Goal: Find specific fact: Find contact information

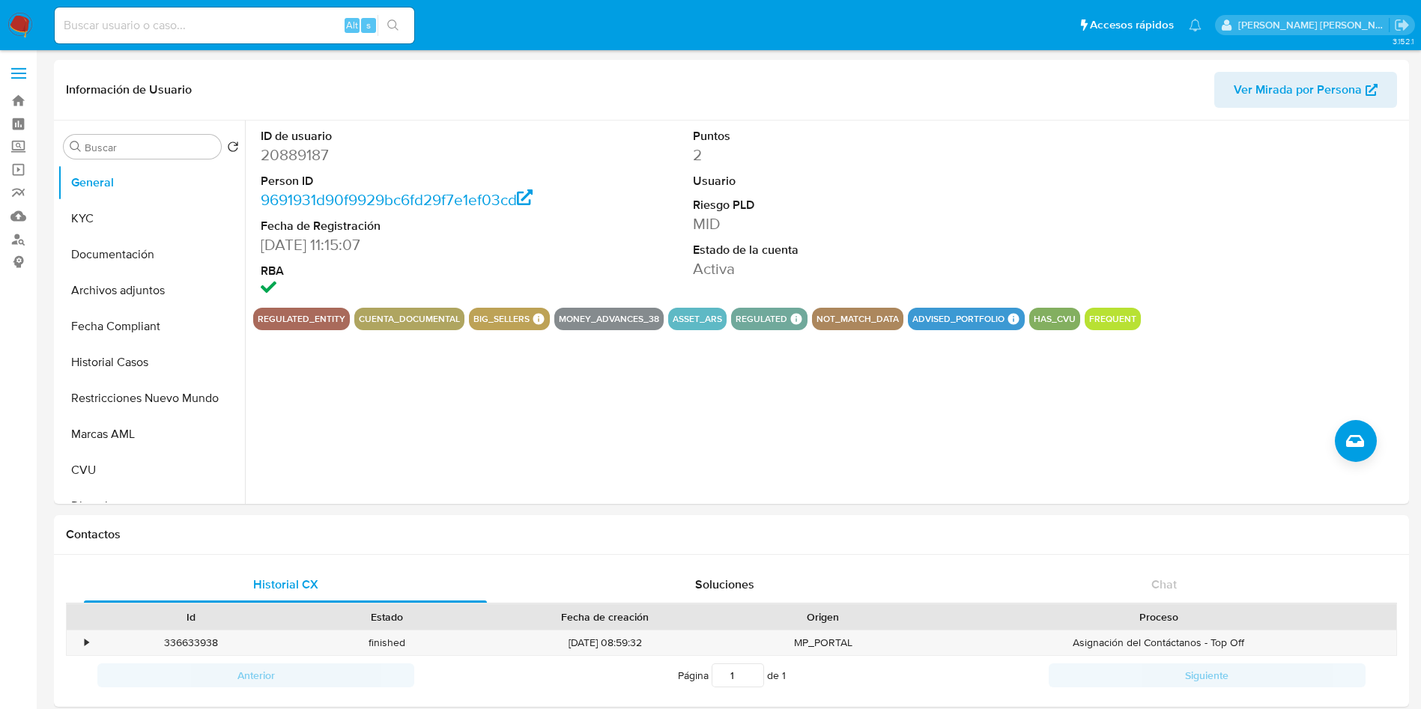
select select "10"
click at [205, 23] on input at bounding box center [235, 25] width 360 height 19
paste input "47132871"
type input "47132871"
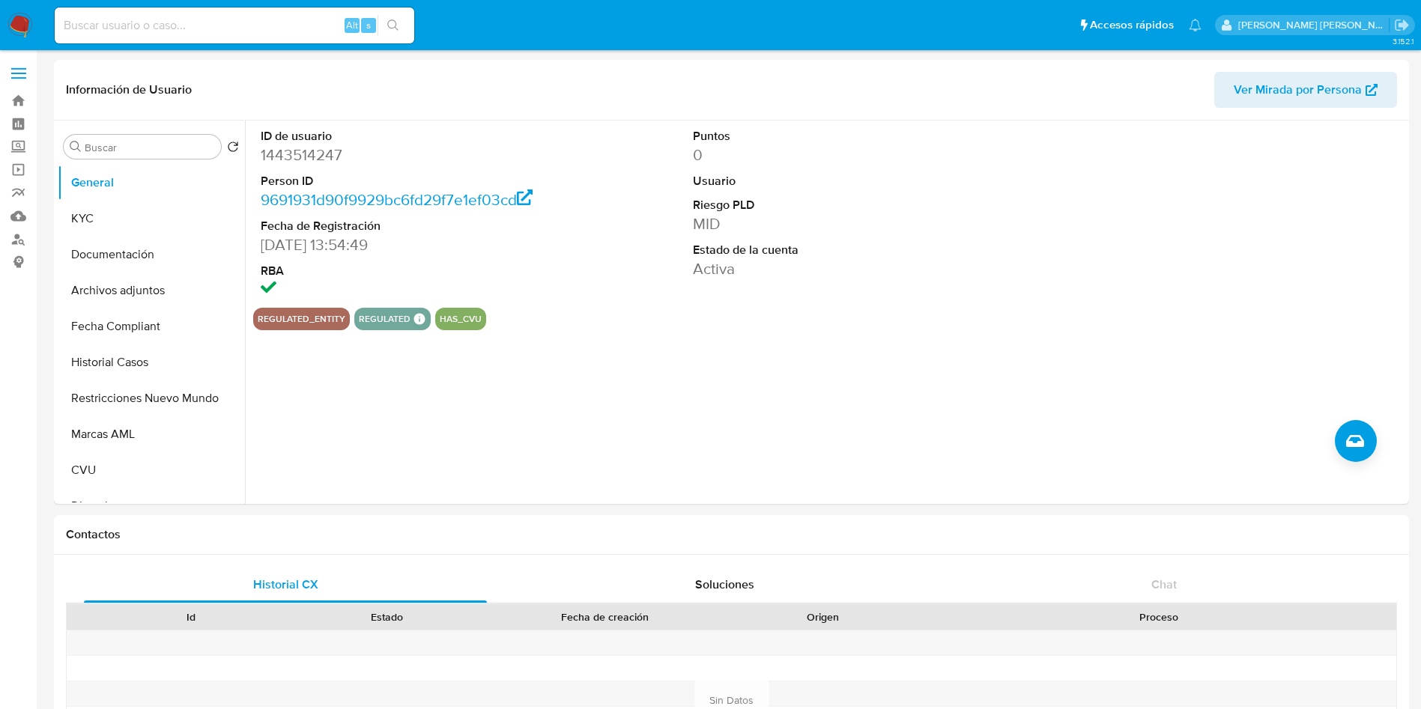
select select "10"
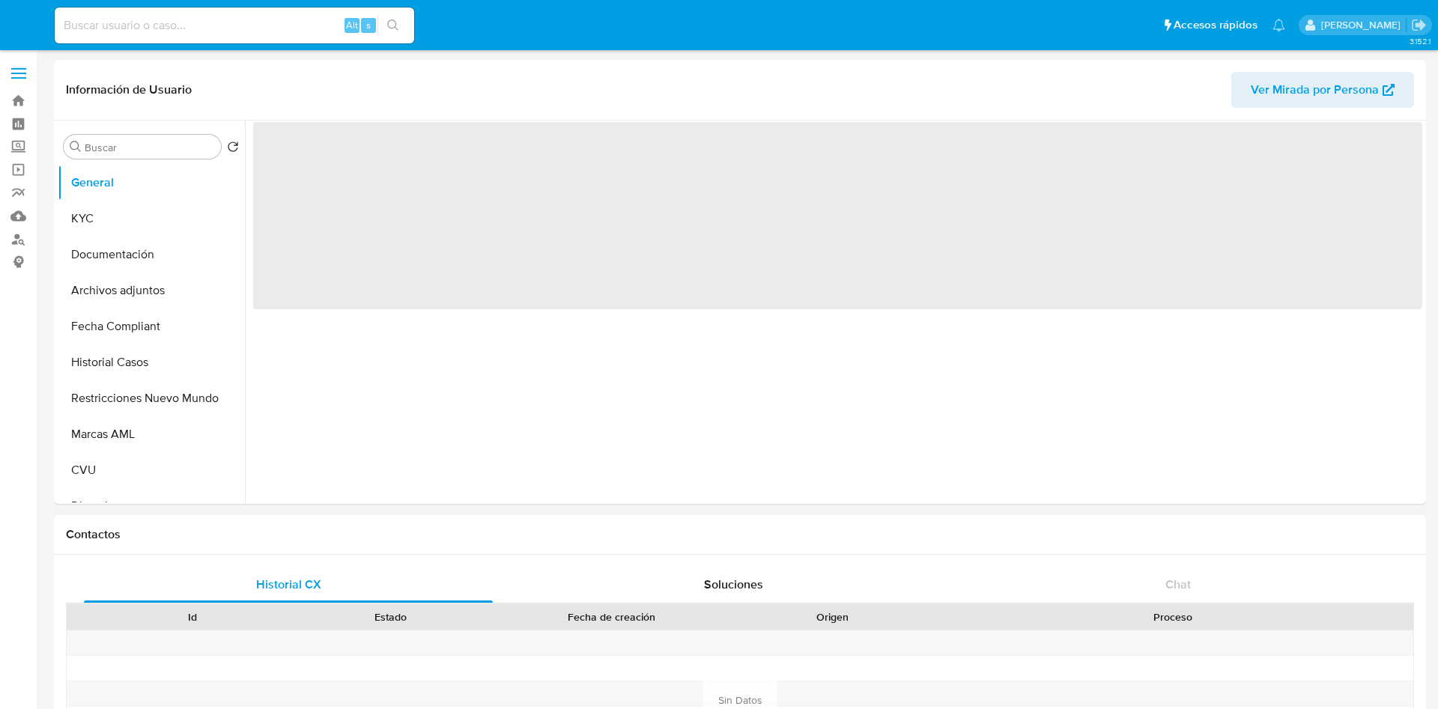
select select "10"
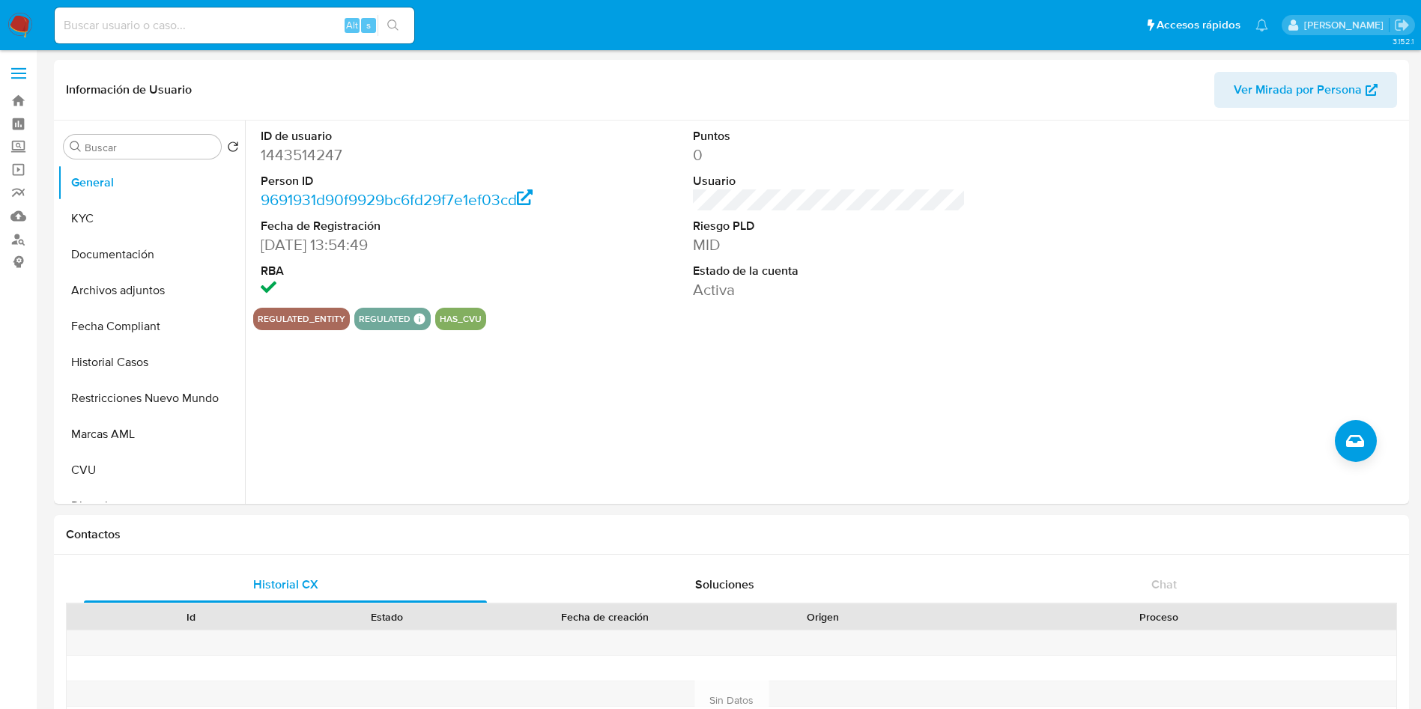
click at [192, 14] on div "Alt s" at bounding box center [235, 25] width 360 height 36
click at [193, 34] on input at bounding box center [235, 25] width 360 height 19
paste input "47132871"
type input "47132871"
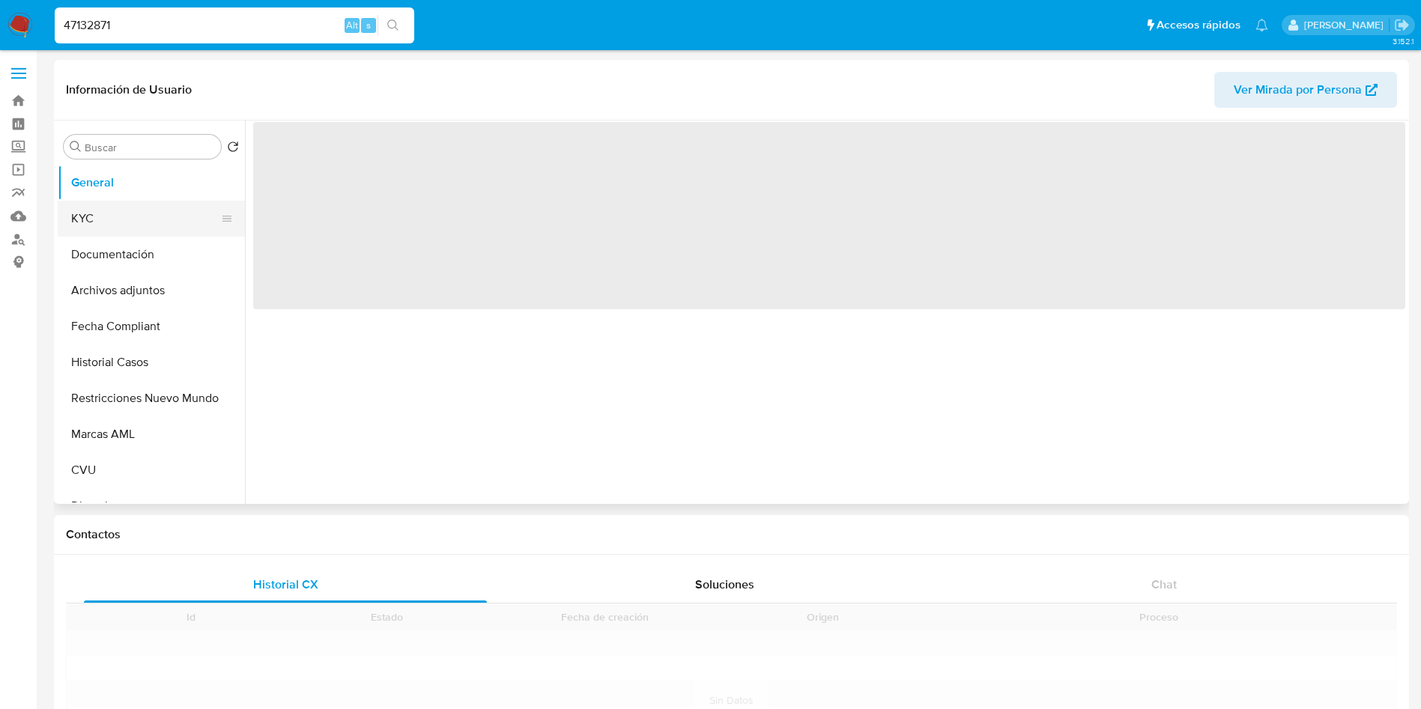
drag, startPoint x: 150, startPoint y: 210, endPoint x: 193, endPoint y: 205, distance: 43.7
click at [151, 208] on button "KYC" at bounding box center [145, 219] width 175 height 36
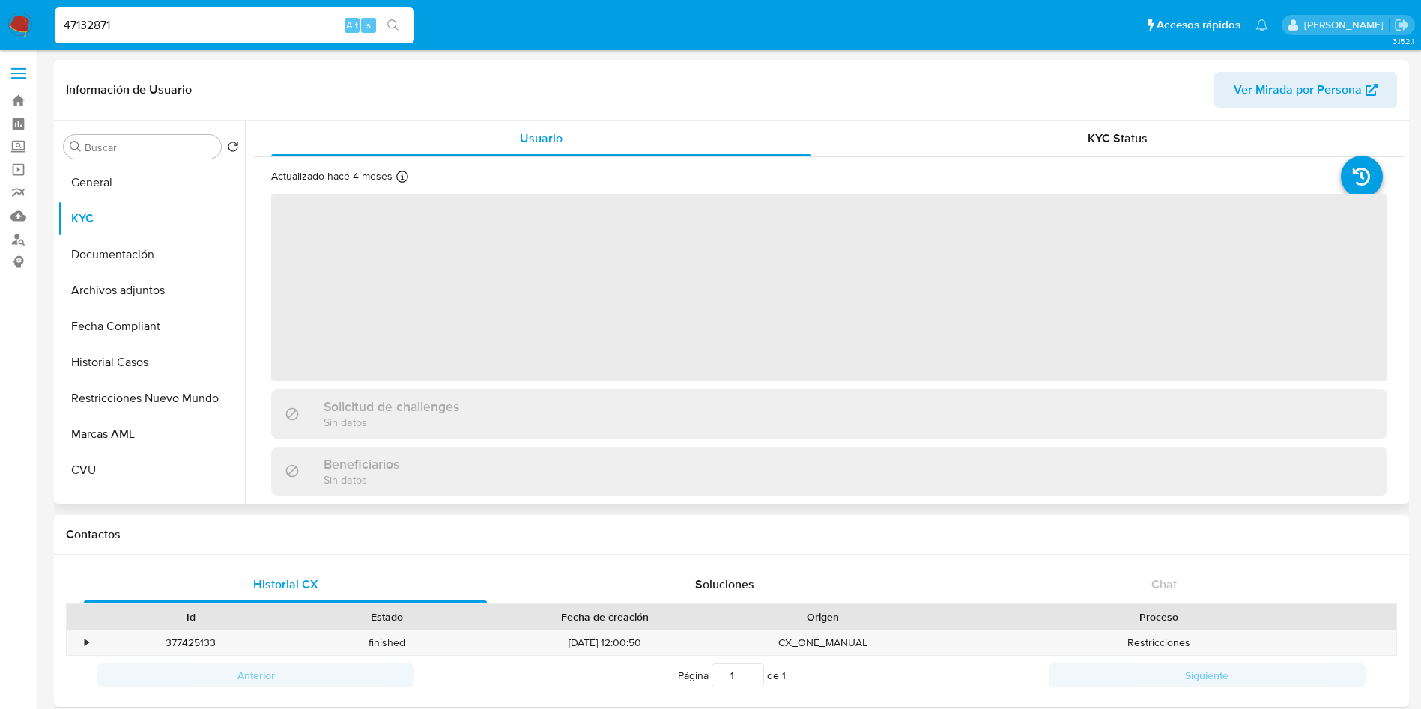
select select "10"
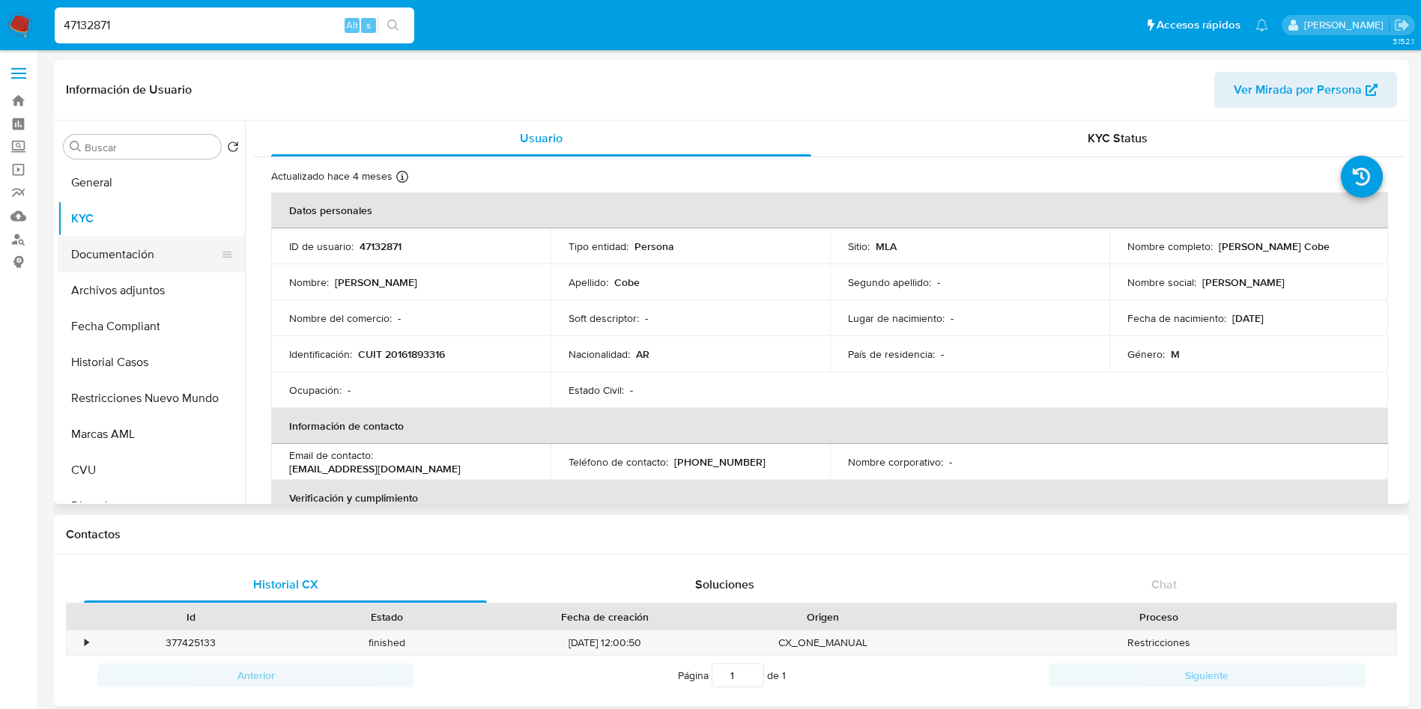
click at [122, 256] on button "Documentación" at bounding box center [145, 255] width 175 height 36
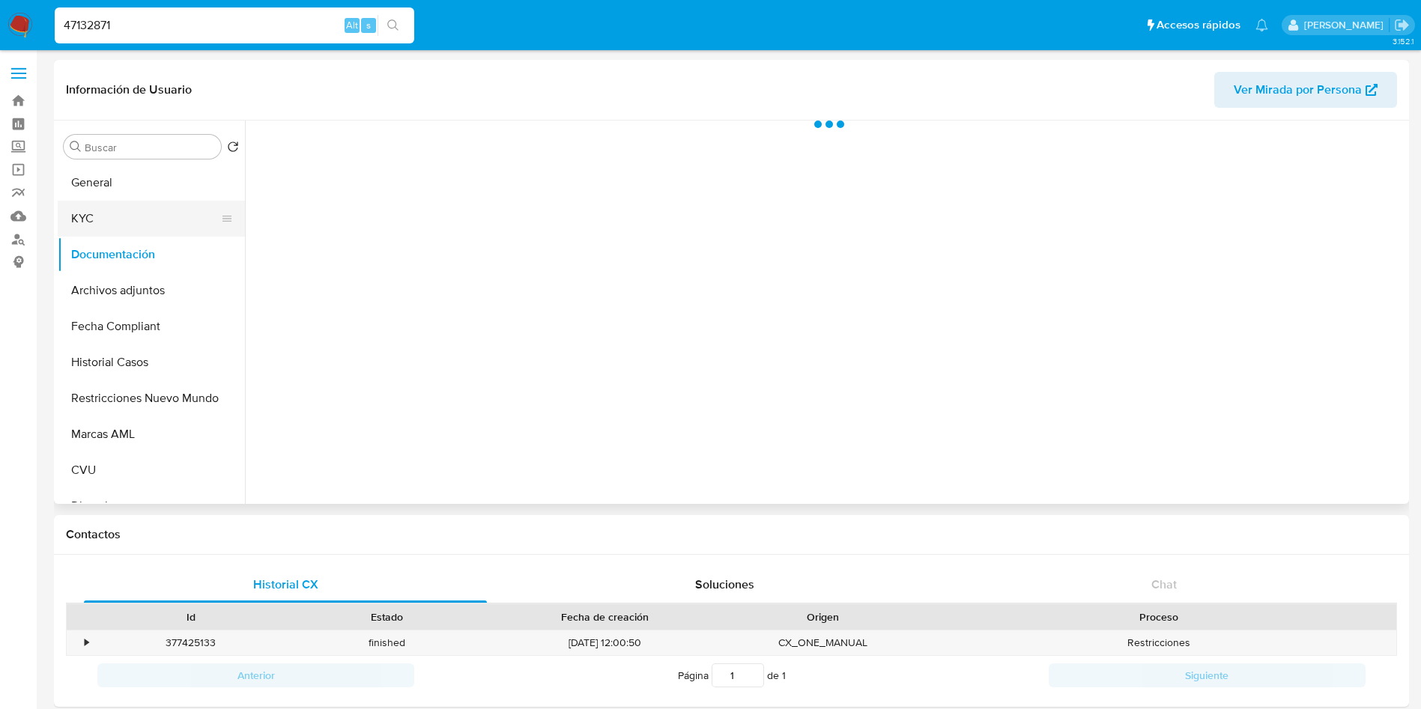
click at [122, 228] on button "KYC" at bounding box center [145, 219] width 175 height 36
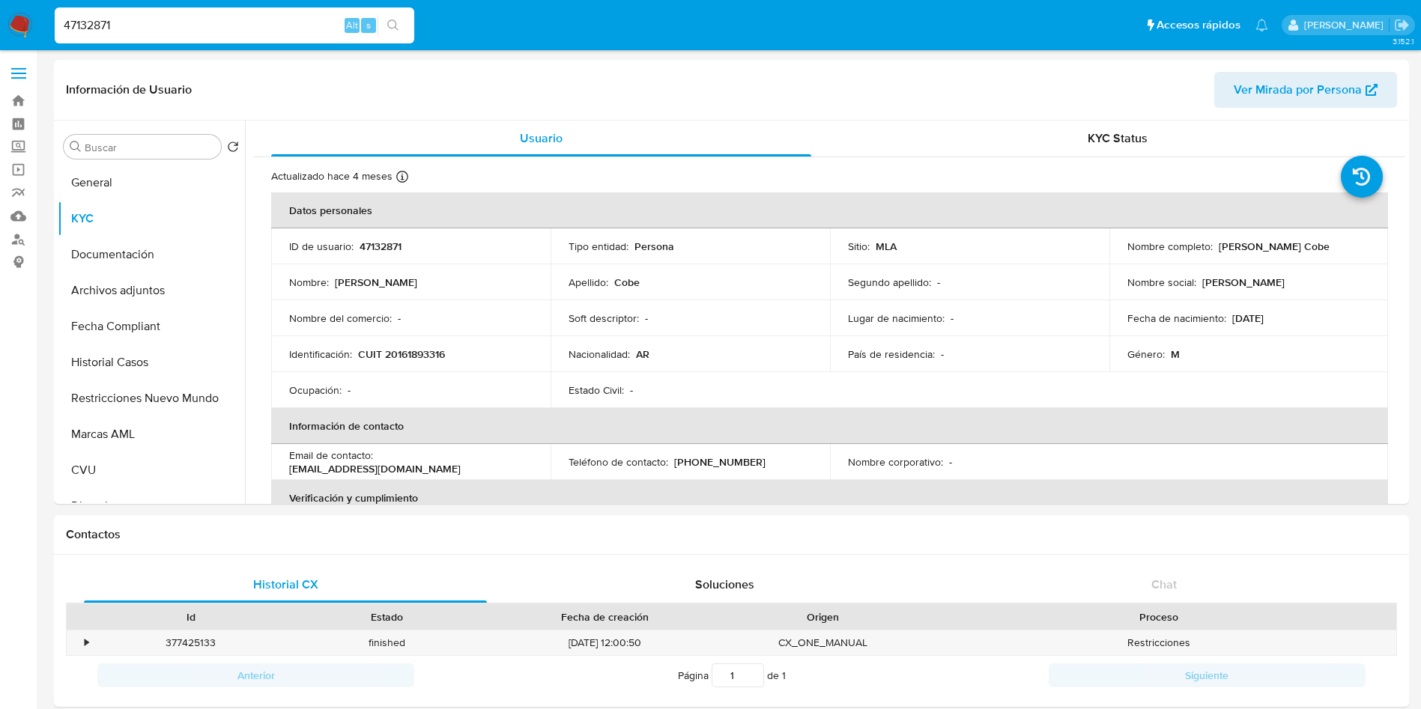
scroll to position [225, 0]
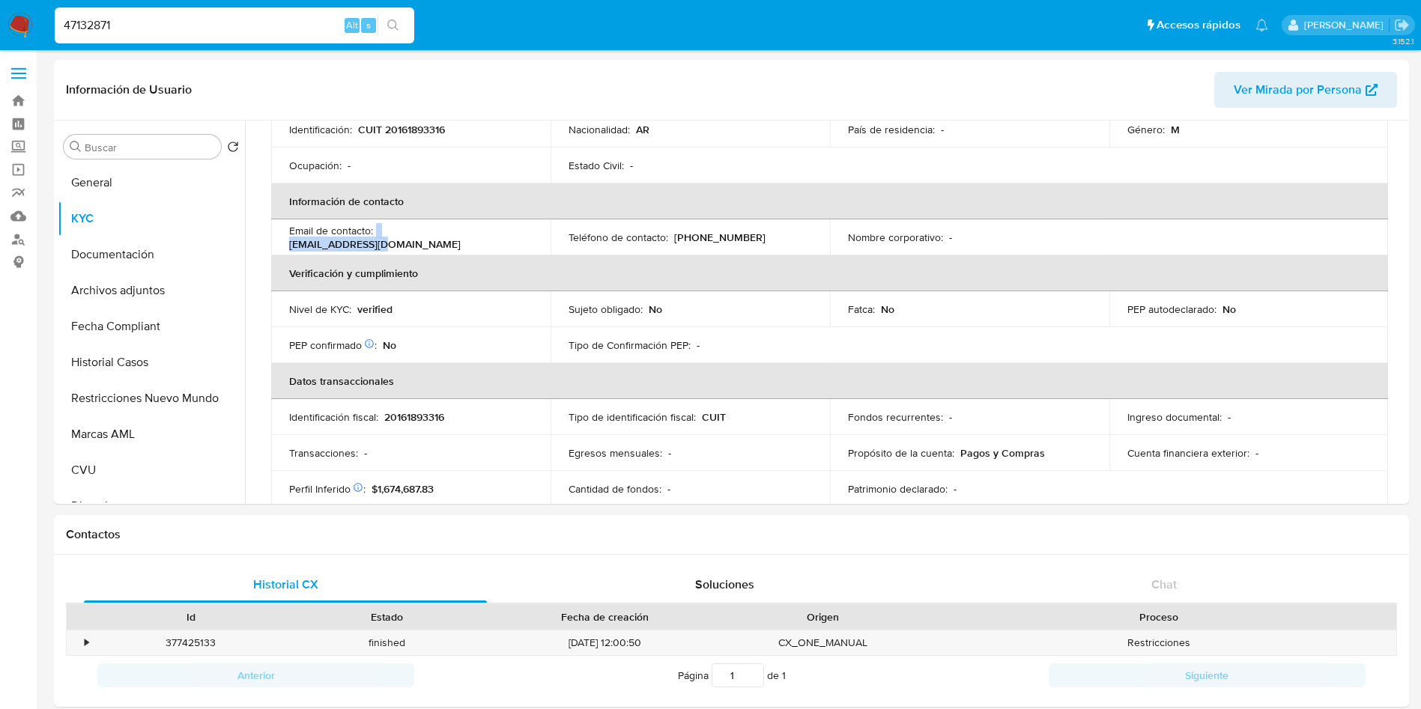
drag, startPoint x: 479, startPoint y: 240, endPoint x: 377, endPoint y: 242, distance: 102.7
click at [377, 242] on div "Email de contacto : ncobe@hotmail.com" at bounding box center [410, 237] width 243 height 27
copy div "ncobe@hotmail.com"
click at [486, 236] on div "Email de contacto : ncobe@hotmail.com" at bounding box center [410, 237] width 243 height 27
drag, startPoint x: 486, startPoint y: 236, endPoint x: 381, endPoint y: 239, distance: 105.7
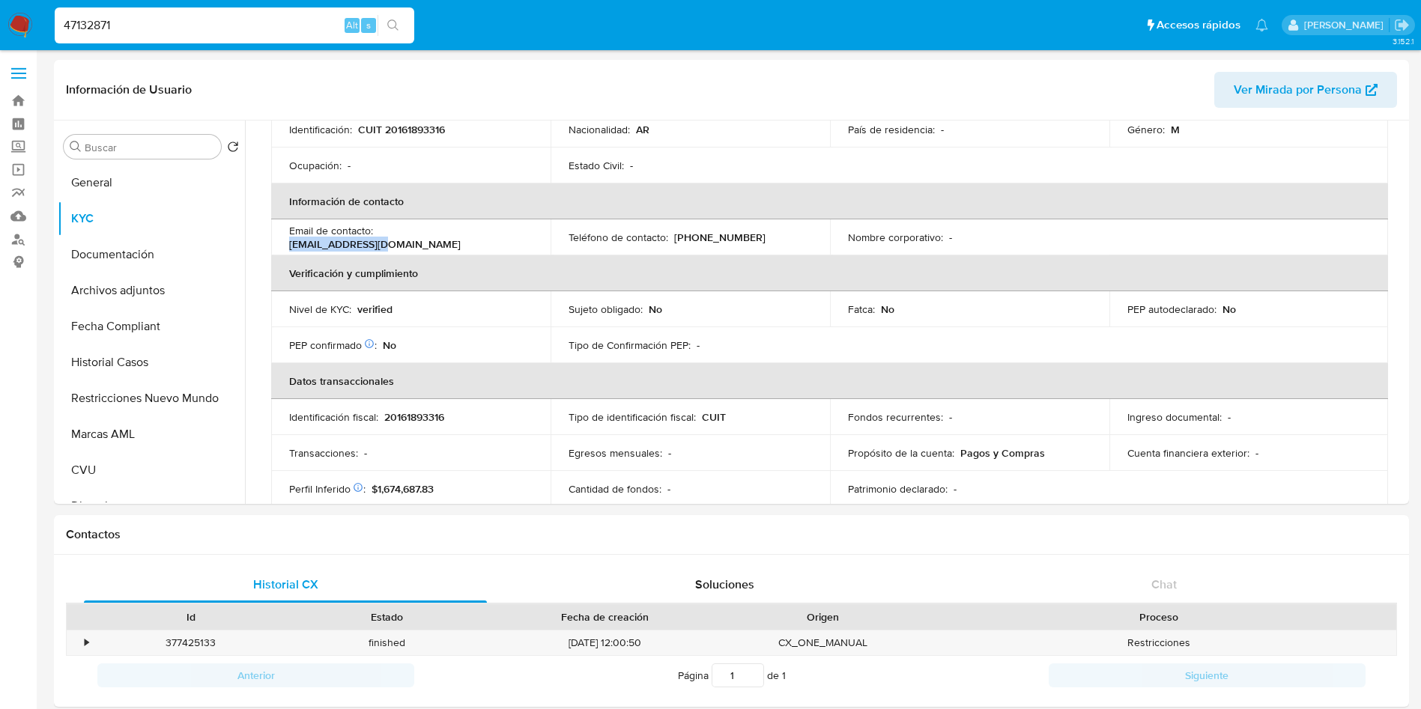
click at [381, 239] on div "Email de contacto : ncobe@hotmail.com" at bounding box center [410, 237] width 243 height 27
copy p "ncobe@hotmail.com"
drag, startPoint x: 172, startPoint y: 29, endPoint x: 0, endPoint y: 29, distance: 172.3
click at [0, 29] on nav "Pausado Ver notificaciones 47132871 Alt s Accesos rápidos Presiona las siguient…" at bounding box center [710, 25] width 1421 height 50
click at [152, 26] on input "47132871" at bounding box center [235, 25] width 360 height 19
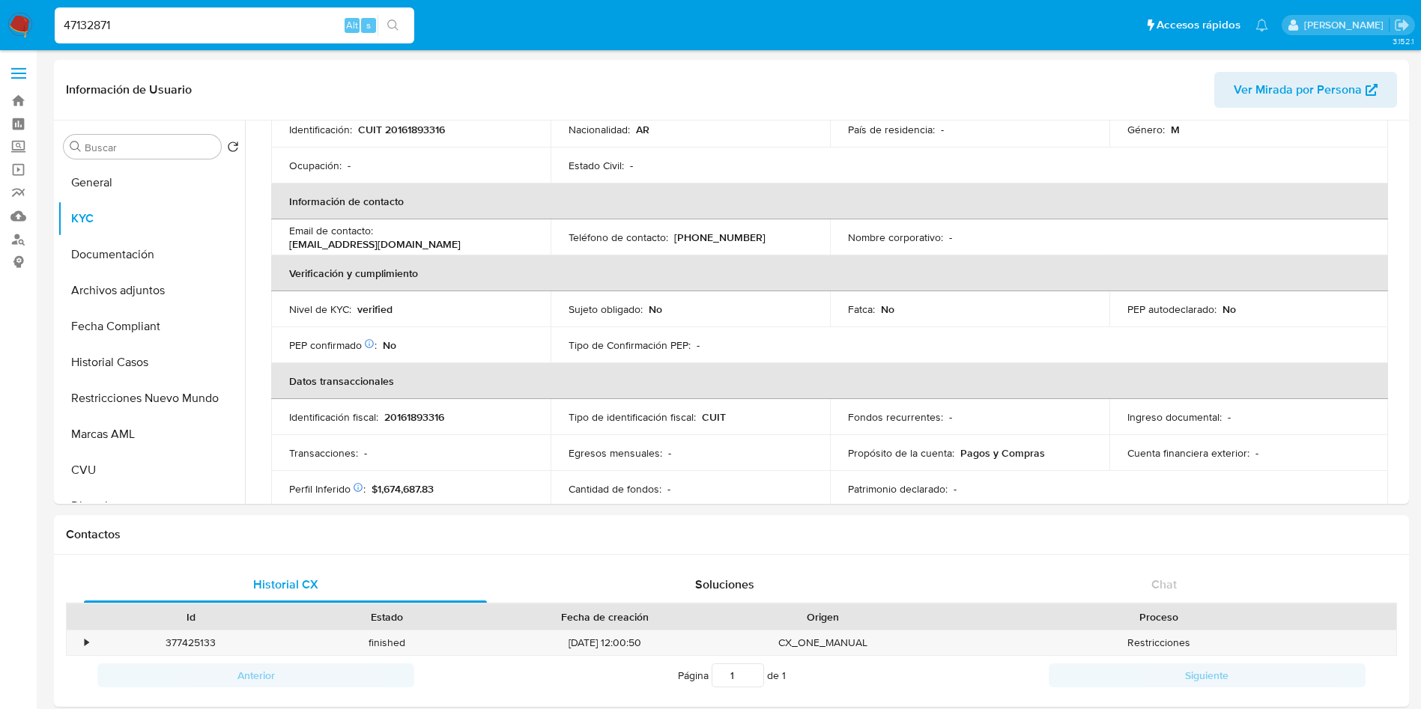
drag, startPoint x: 150, startPoint y: 25, endPoint x: 0, endPoint y: 10, distance: 150.6
click at [0, 10] on nav "Pausado Ver notificaciones 47132871 Alt s Accesos rápidos Presiona las siguient…" at bounding box center [710, 25] width 1421 height 50
paste input "293302179"
type input "293302179"
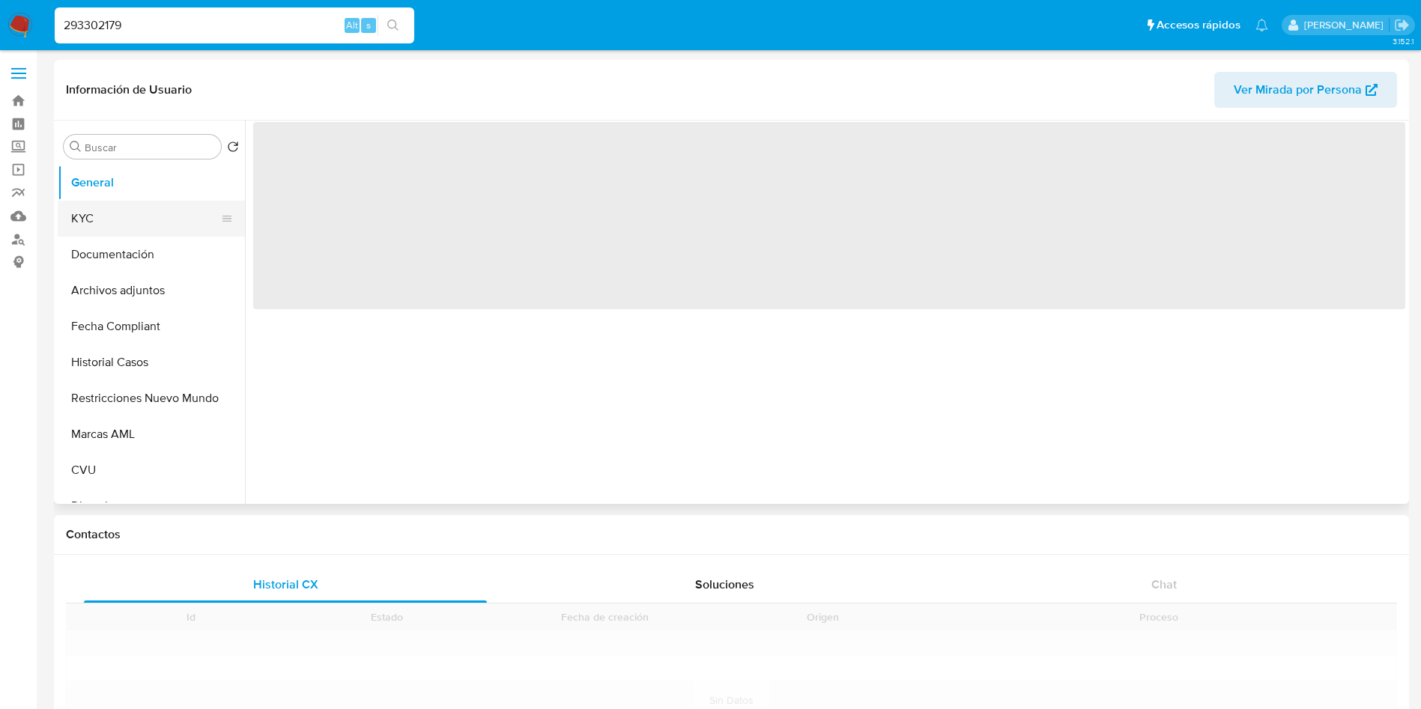
click at [167, 211] on button "KYC" at bounding box center [145, 219] width 175 height 36
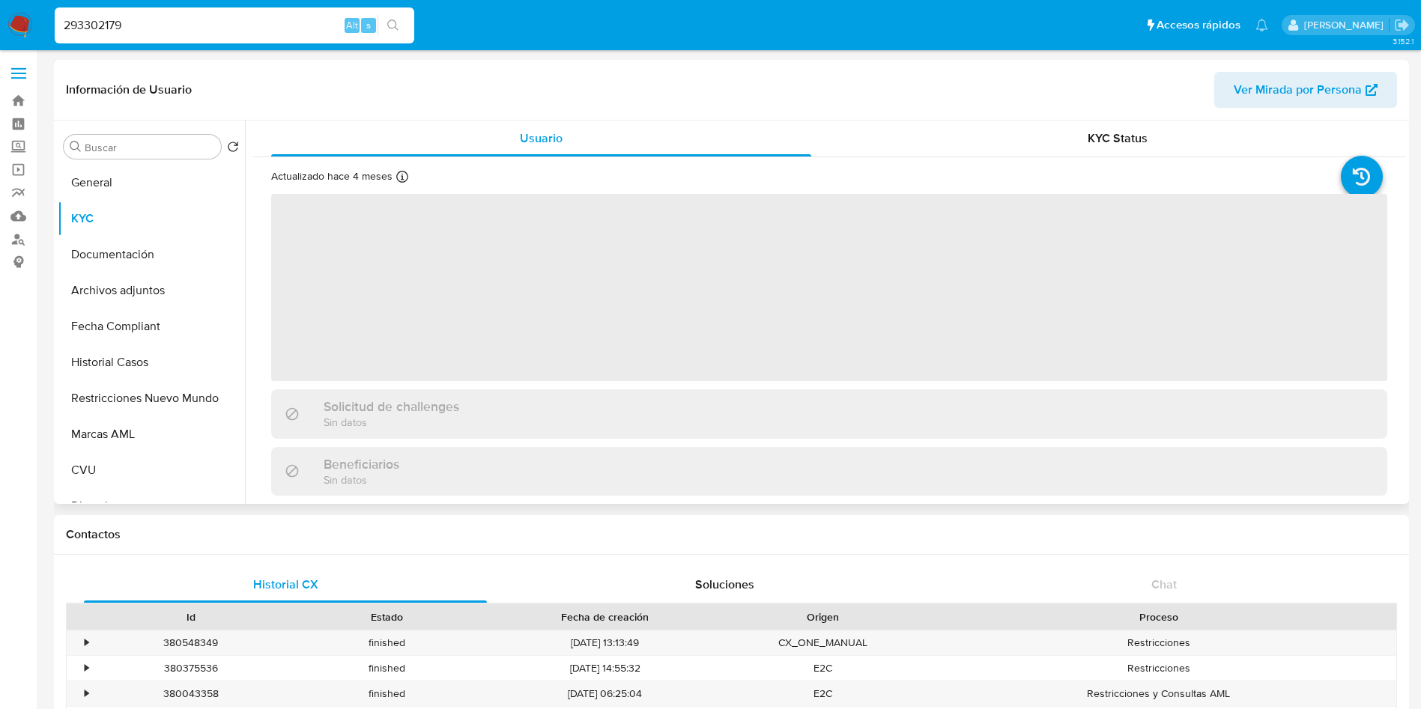
select select "10"
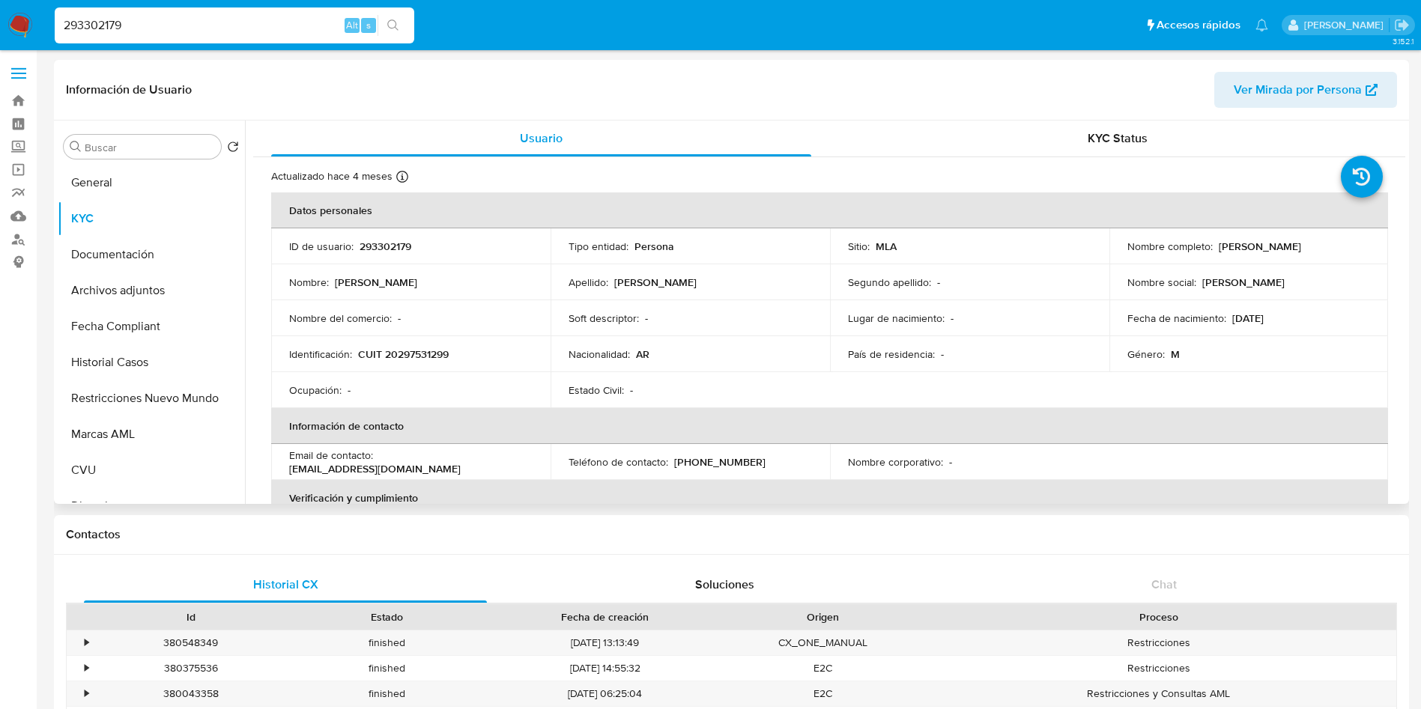
scroll to position [112, 0]
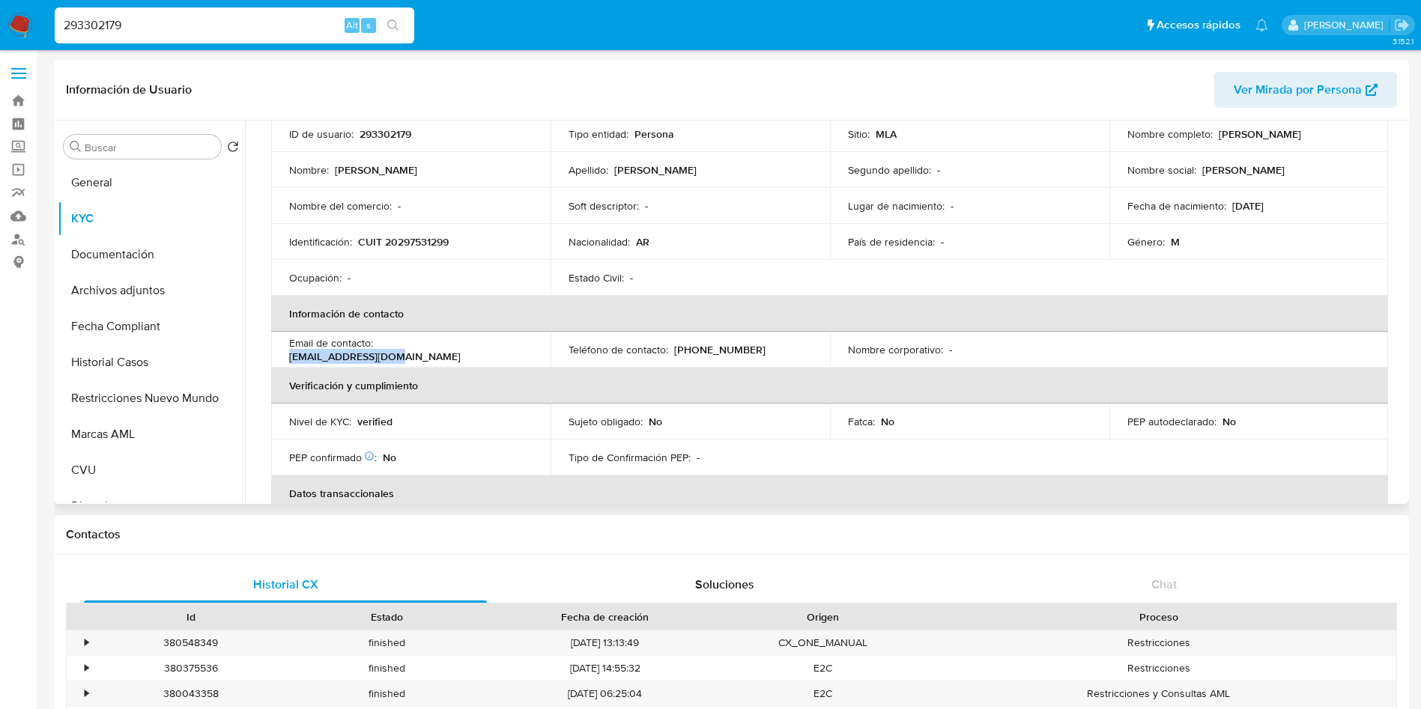
drag, startPoint x: 502, startPoint y: 348, endPoint x: 381, endPoint y: 352, distance: 120.7
click at [381, 352] on div "Email de contacto : egorbatik@gmail.com" at bounding box center [410, 349] width 243 height 27
copy p "egorbatik@gmail.com"
drag, startPoint x: 136, startPoint y: 25, endPoint x: 0, endPoint y: 22, distance: 135.6
click at [0, 22] on nav "Pausado Ver notificaciones 293302179 Alt s Accesos rápidos Presiona las siguien…" at bounding box center [710, 25] width 1421 height 50
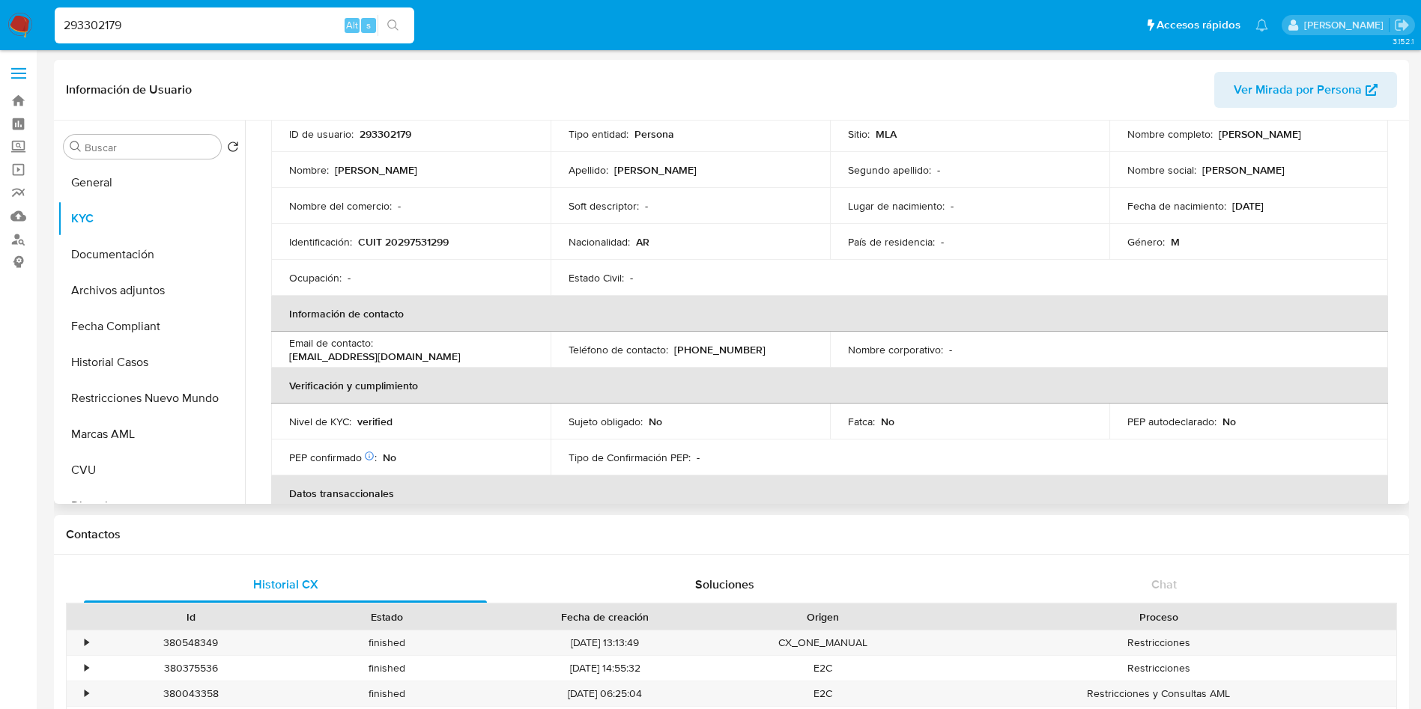
paste input "767392304"
type input "767392304"
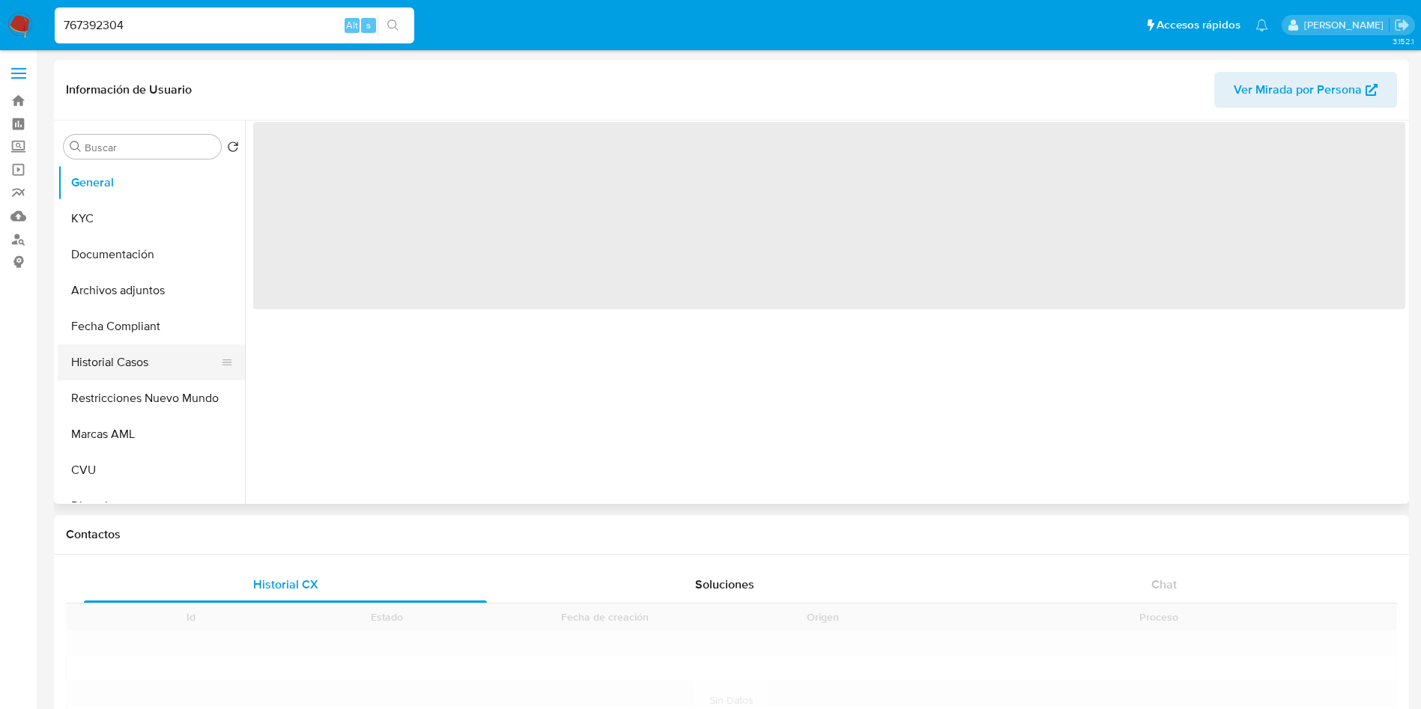
click at [132, 364] on button "Historial Casos" at bounding box center [145, 363] width 175 height 36
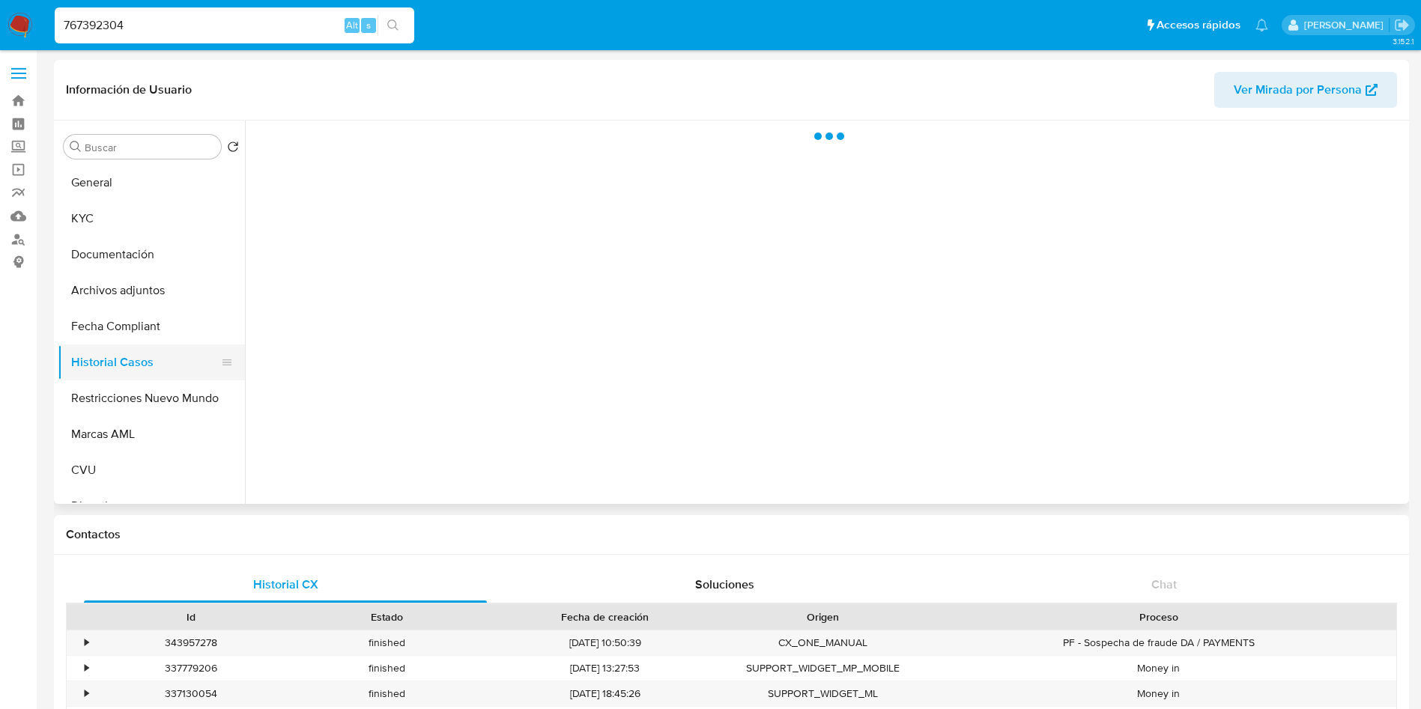
select select "10"
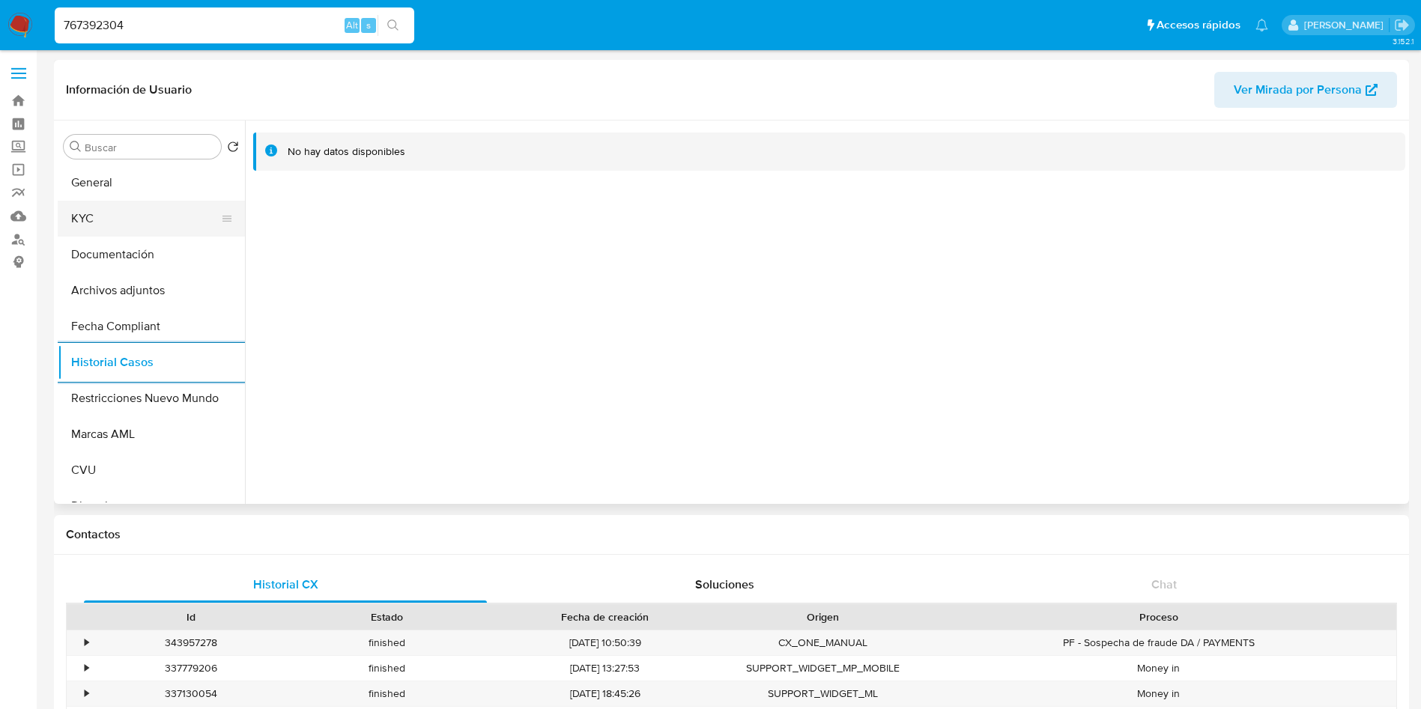
click at [142, 214] on button "KYC" at bounding box center [145, 219] width 175 height 36
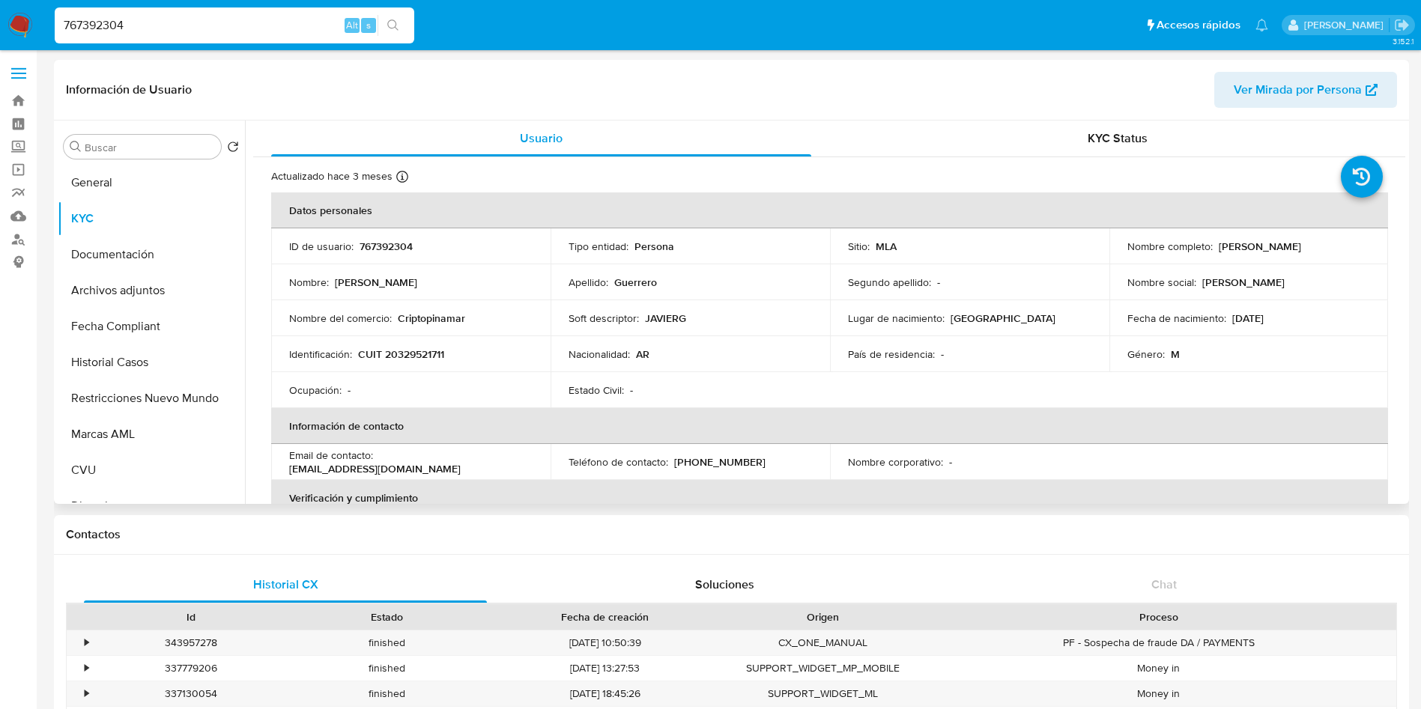
scroll to position [112, 0]
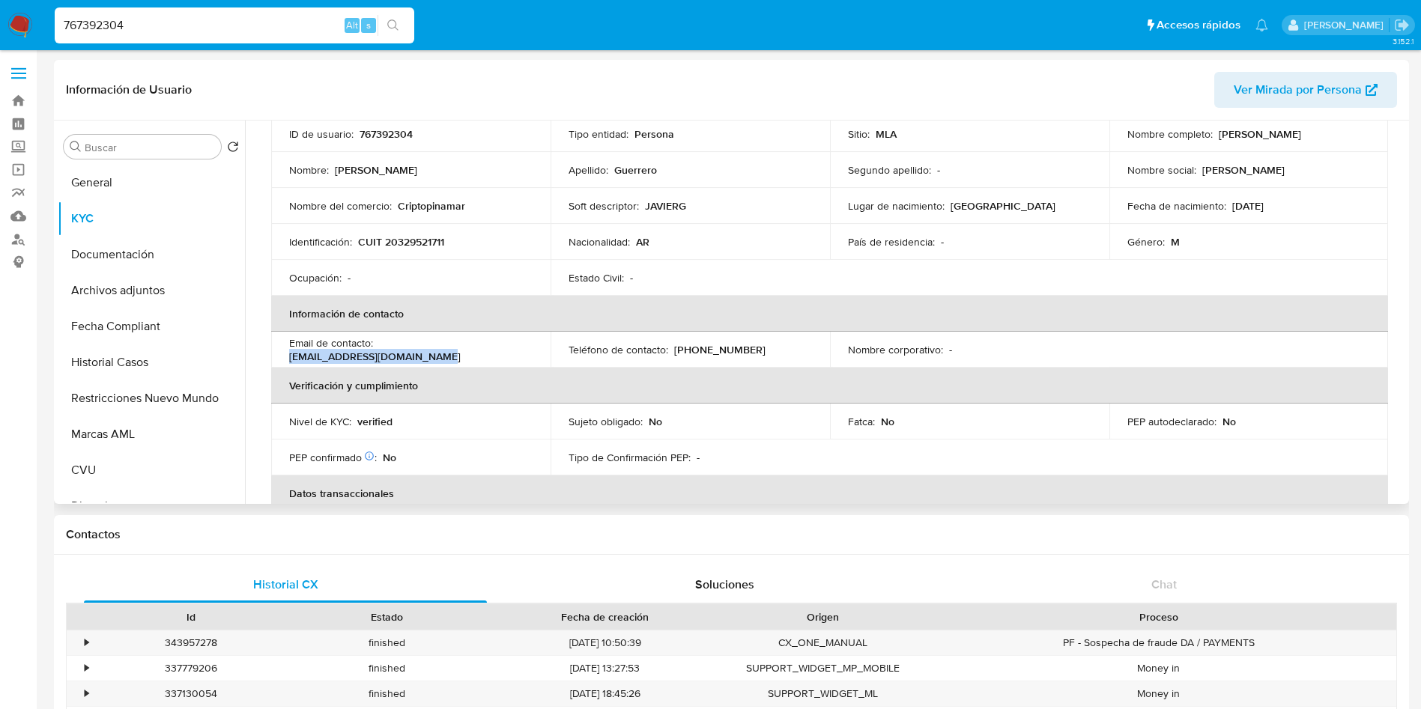
drag, startPoint x: 524, startPoint y: 345, endPoint x: 380, endPoint y: 351, distance: 144.7
click at [380, 351] on div "Email de contacto : numismatica.apolo@gmail.com" at bounding box center [410, 349] width 243 height 27
copy p "numismatica.apolo@gmail.com"
drag, startPoint x: 470, startPoint y: 200, endPoint x: 399, endPoint y: 208, distance: 71.6
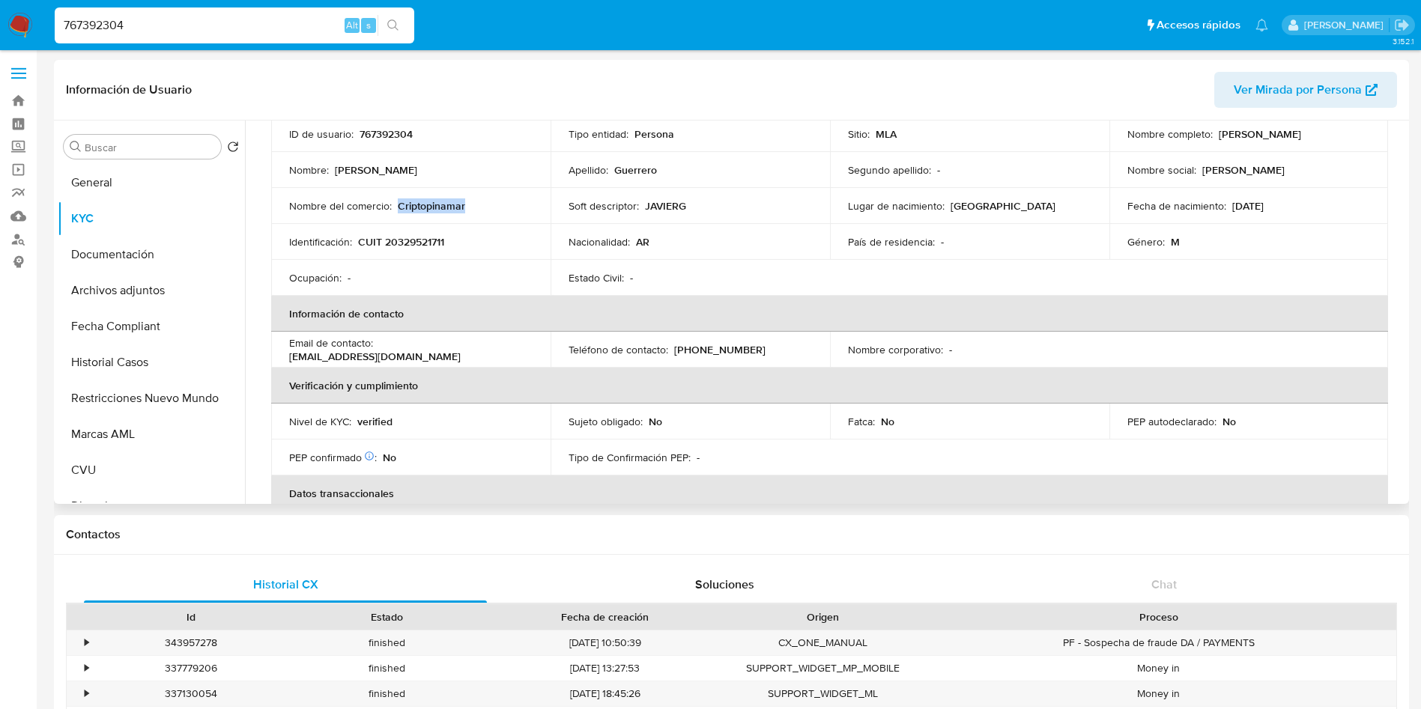
click at [399, 208] on div "Nombre del comercio : Criptopinamar" at bounding box center [410, 205] width 243 height 13
copy p "Criptopinamar"
drag, startPoint x: 52, startPoint y: 4, endPoint x: 0, endPoint y: -15, distance: 55.9
paste input "9790903"
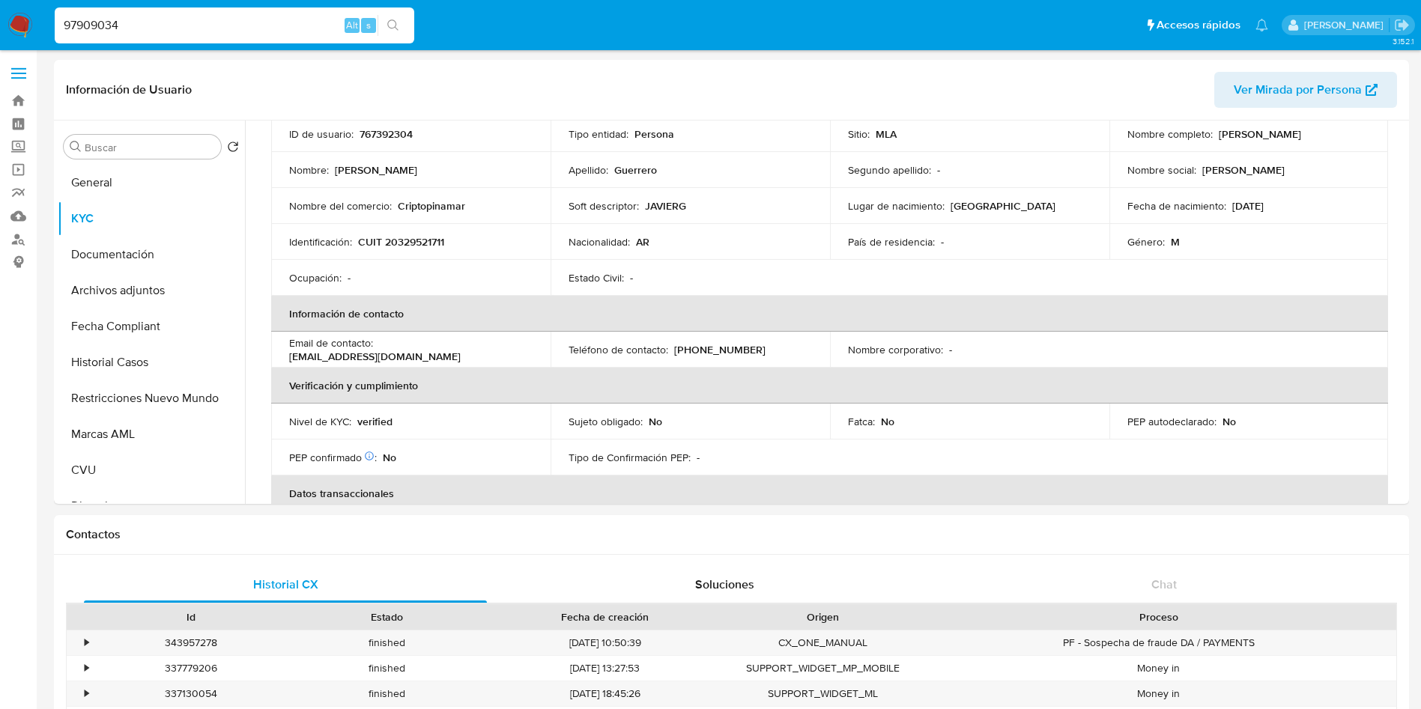
type input "97909034"
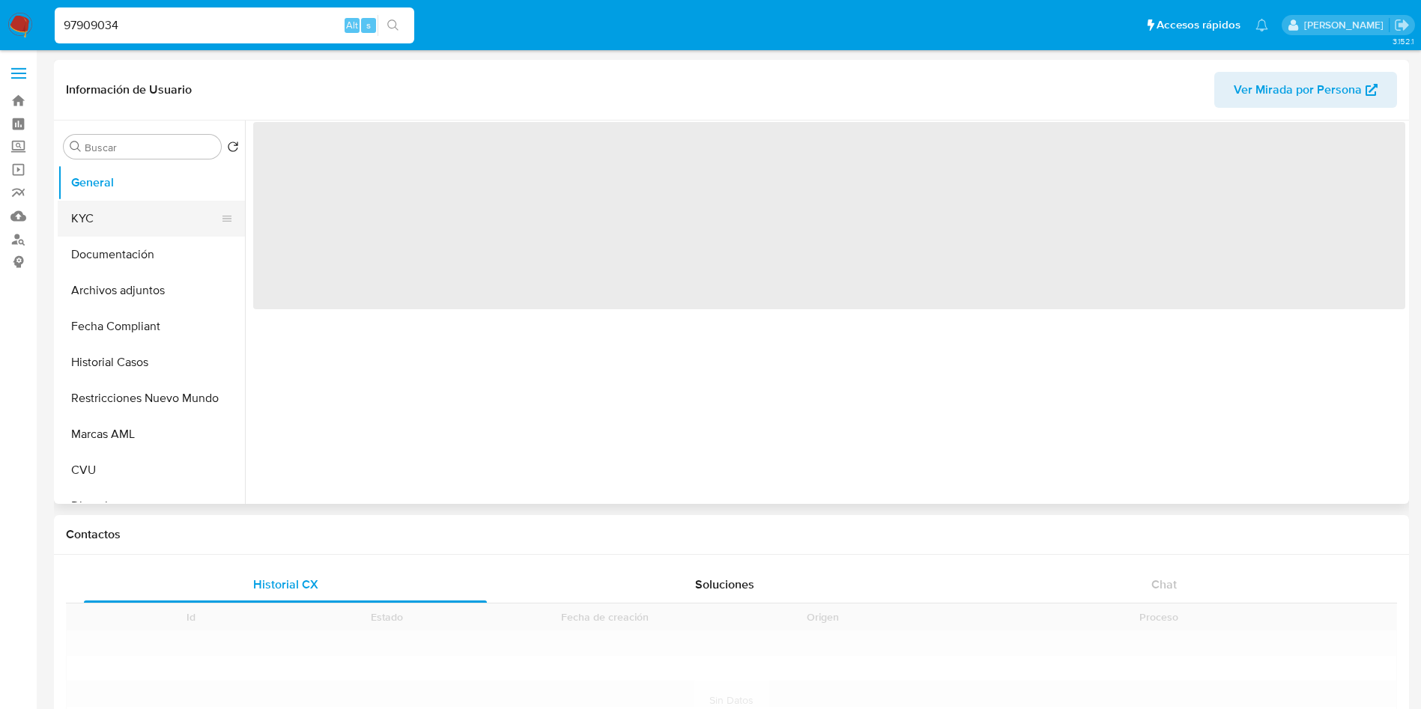
click at [154, 219] on button "KYC" at bounding box center [145, 219] width 175 height 36
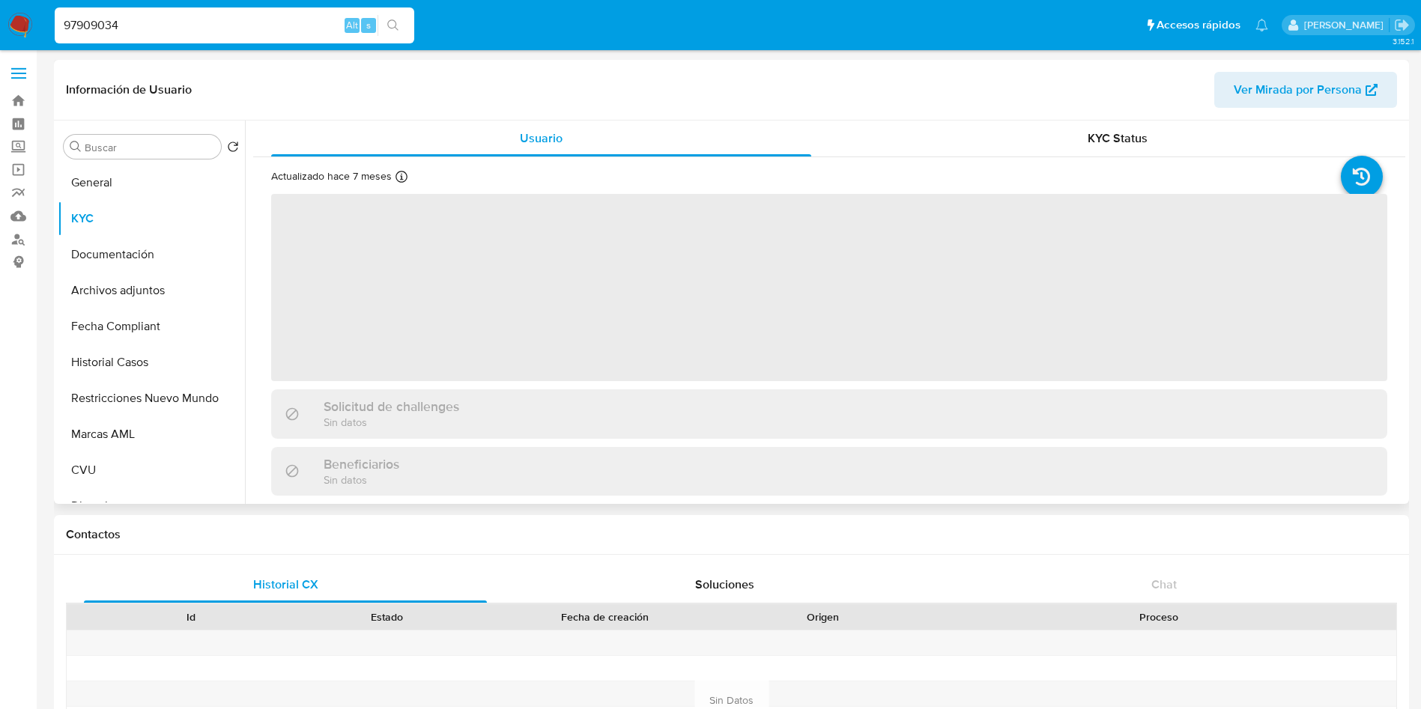
select select "10"
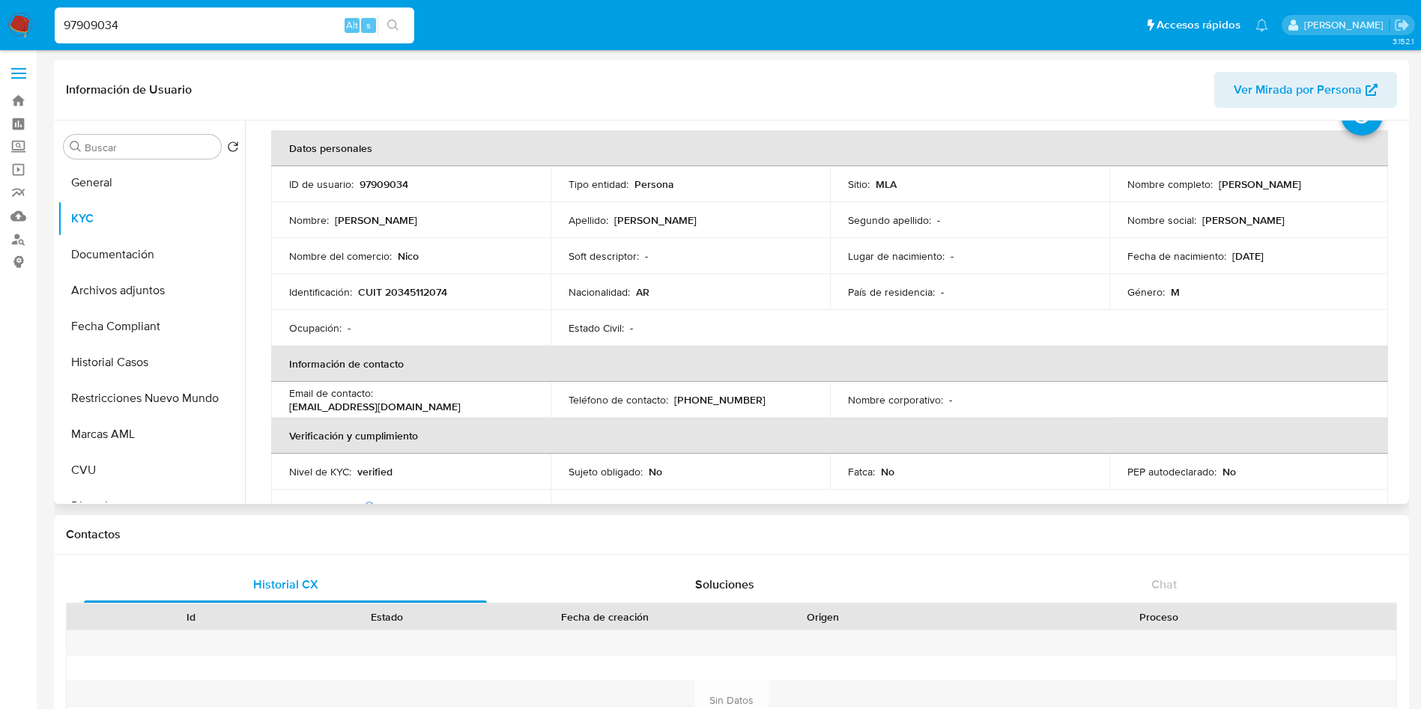
scroll to position [112, 0]
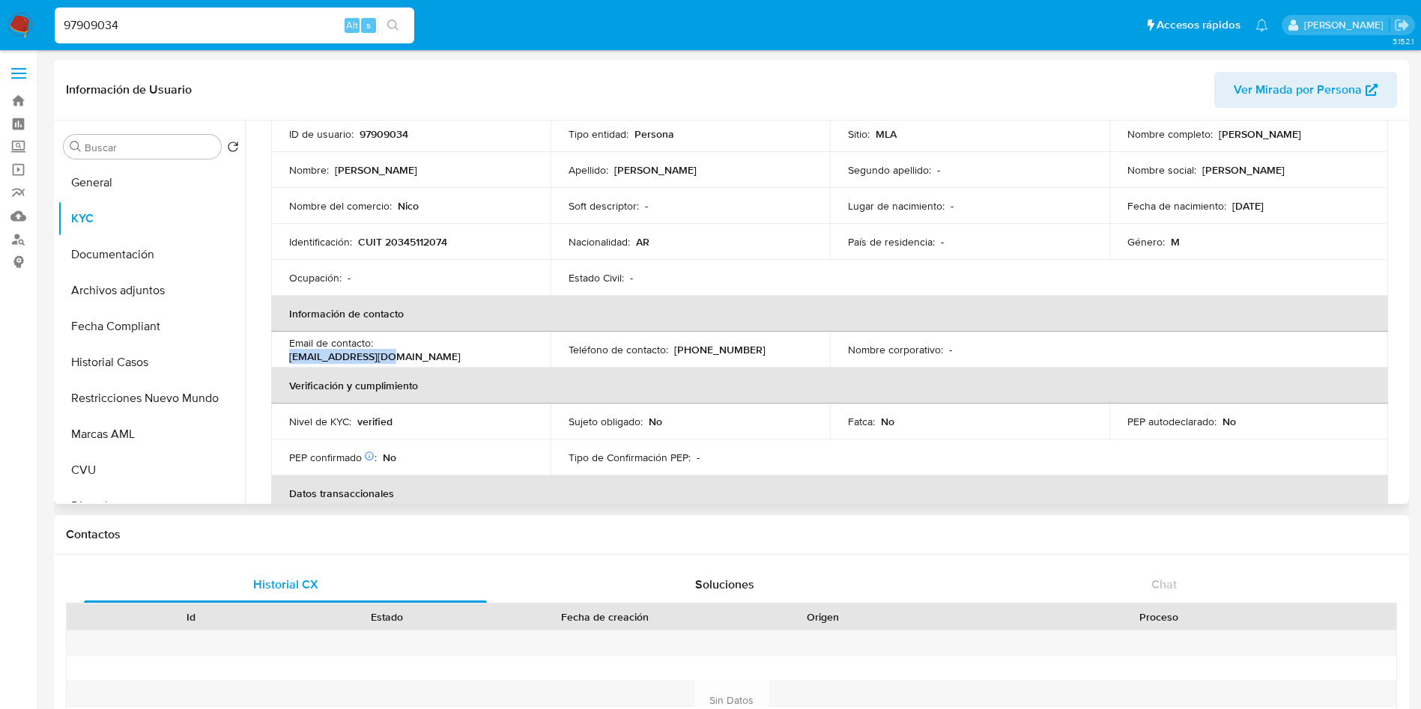
drag, startPoint x: 484, startPoint y: 350, endPoint x: 381, endPoint y: 354, distance: 102.7
click at [381, 354] on div "Email de contacto : acronick@gmail.com" at bounding box center [410, 349] width 243 height 27
copy p "acronick@gmail.com"
drag, startPoint x: 199, startPoint y: 22, endPoint x: 0, endPoint y: -7, distance: 200.8
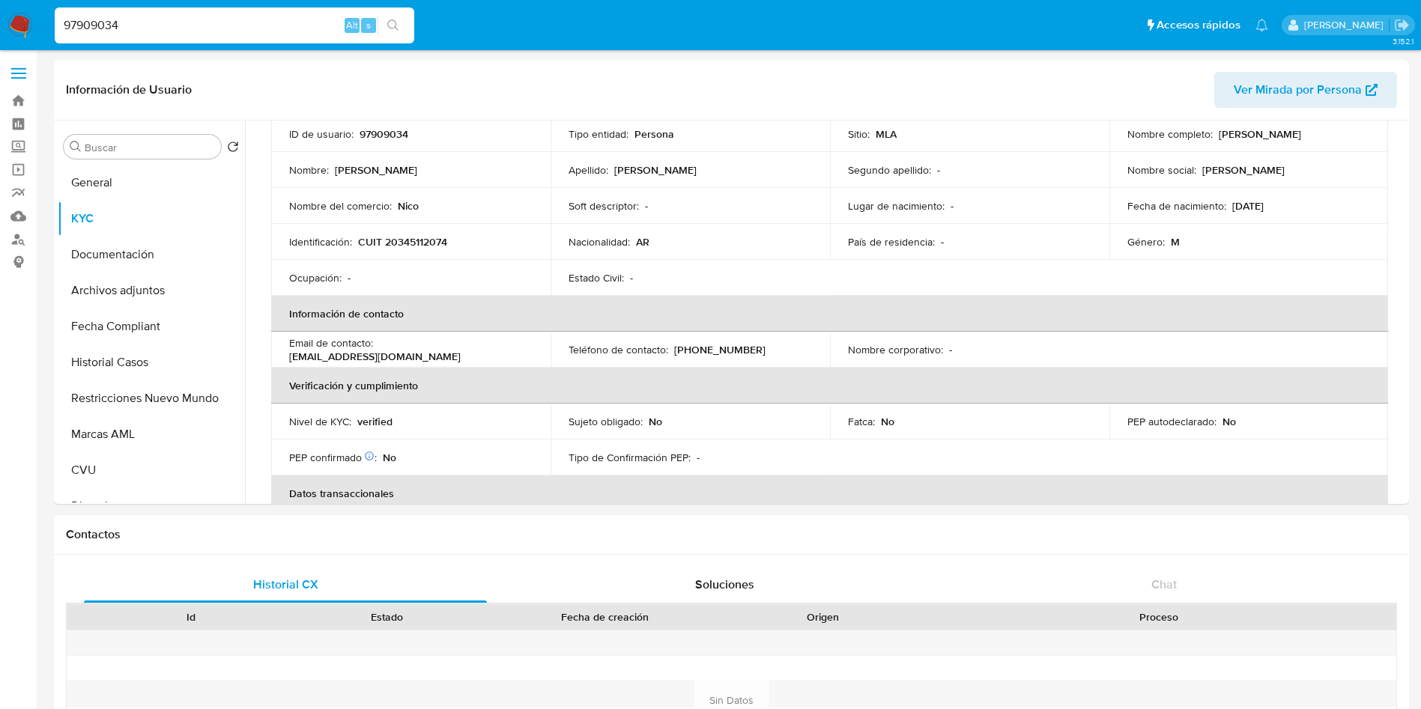
paste input "1868936383"
type input "1868936383"
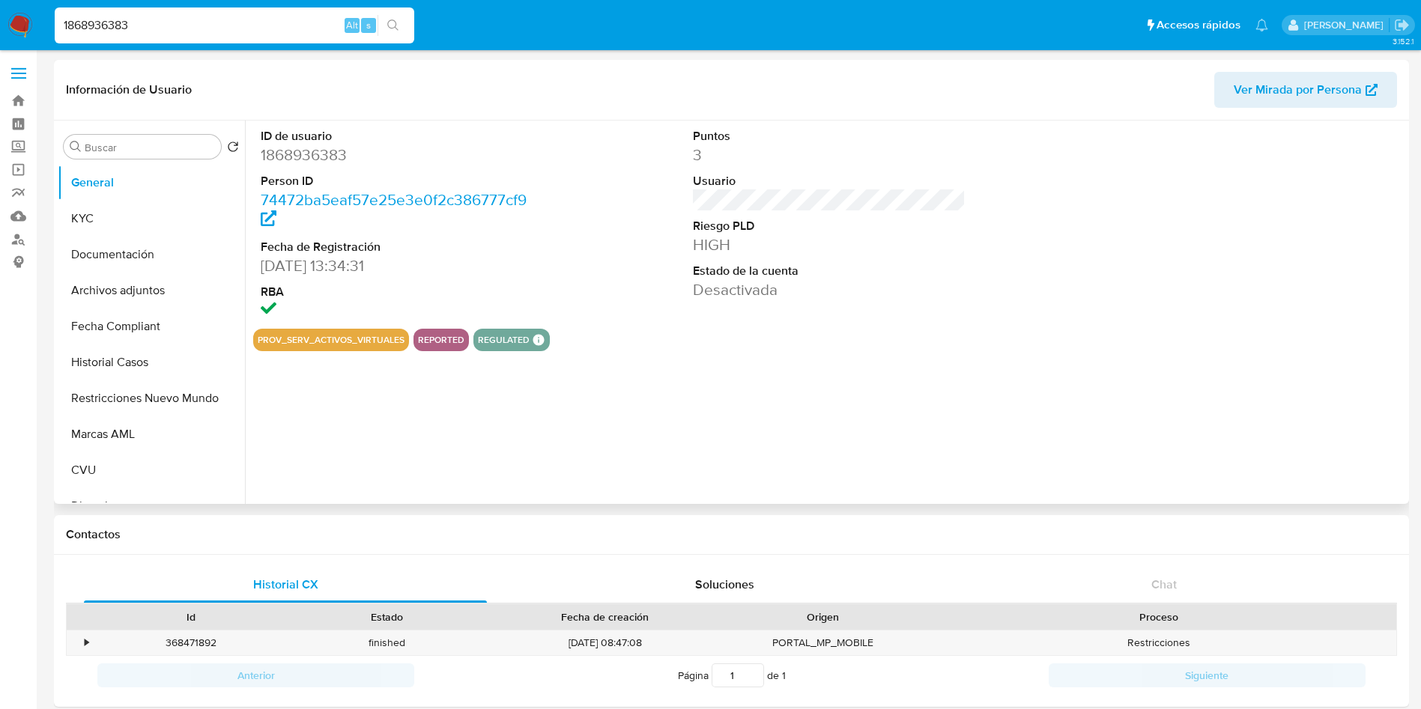
select select "10"
click at [145, 215] on button "KYC" at bounding box center [145, 219] width 175 height 36
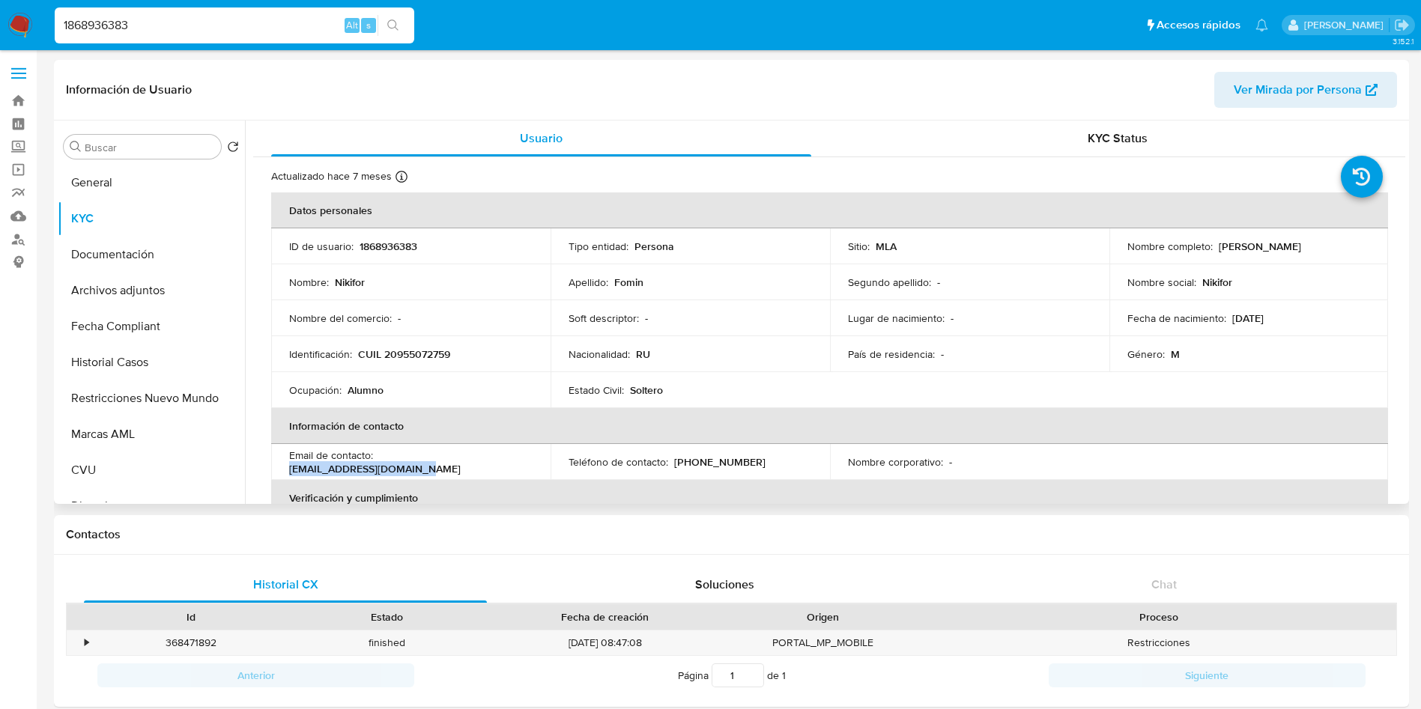
drag, startPoint x: 504, startPoint y: 463, endPoint x: 378, endPoint y: 464, distance: 126.6
click at [378, 464] on div "Email de contacto : nikiforarbitrg@gmail.com" at bounding box center [410, 462] width 243 height 27
copy p "nikiforarbitrg@gmail.com"
drag, startPoint x: 226, startPoint y: 20, endPoint x: 0, endPoint y: 21, distance: 225.5
click at [0, 21] on nav "Pausado Ver notificaciones 1868936383 Alt s Accesos rápidos Presiona las siguie…" at bounding box center [710, 25] width 1421 height 50
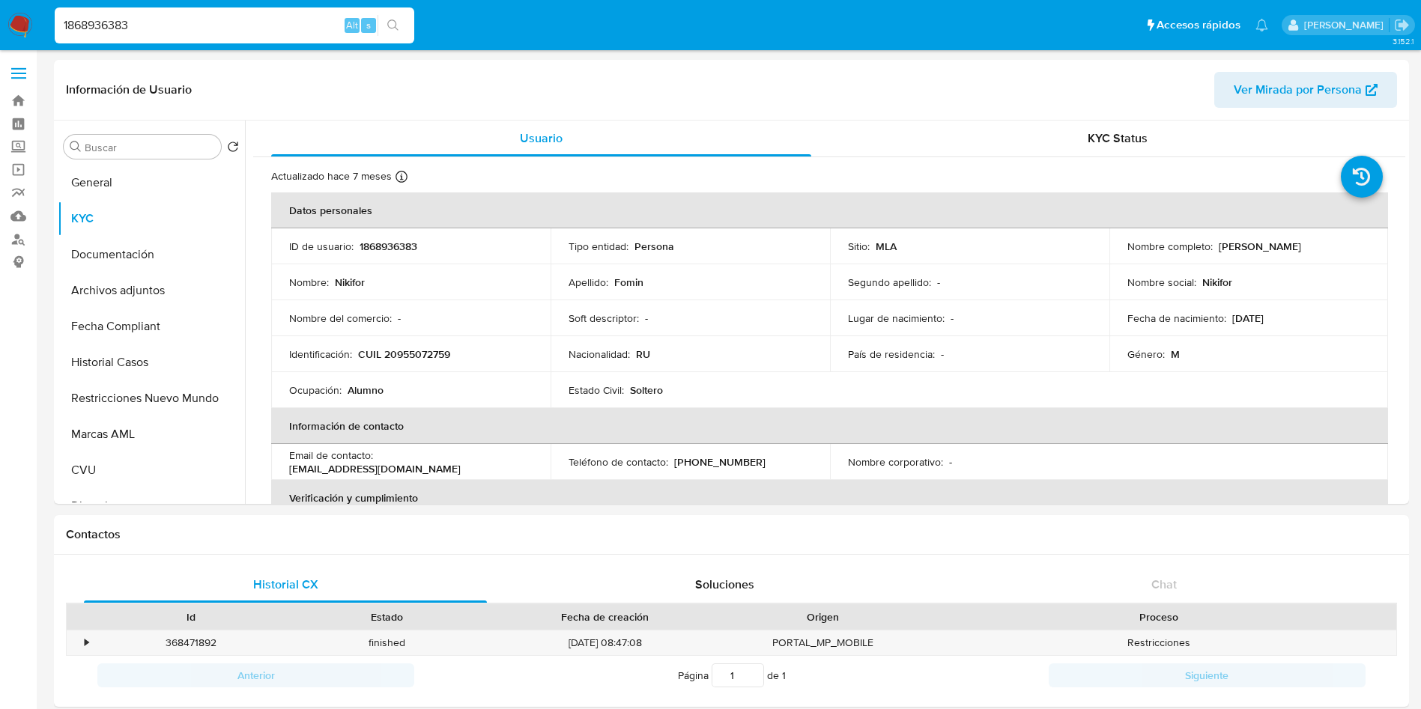
paste input "200012458"
type input "200012458"
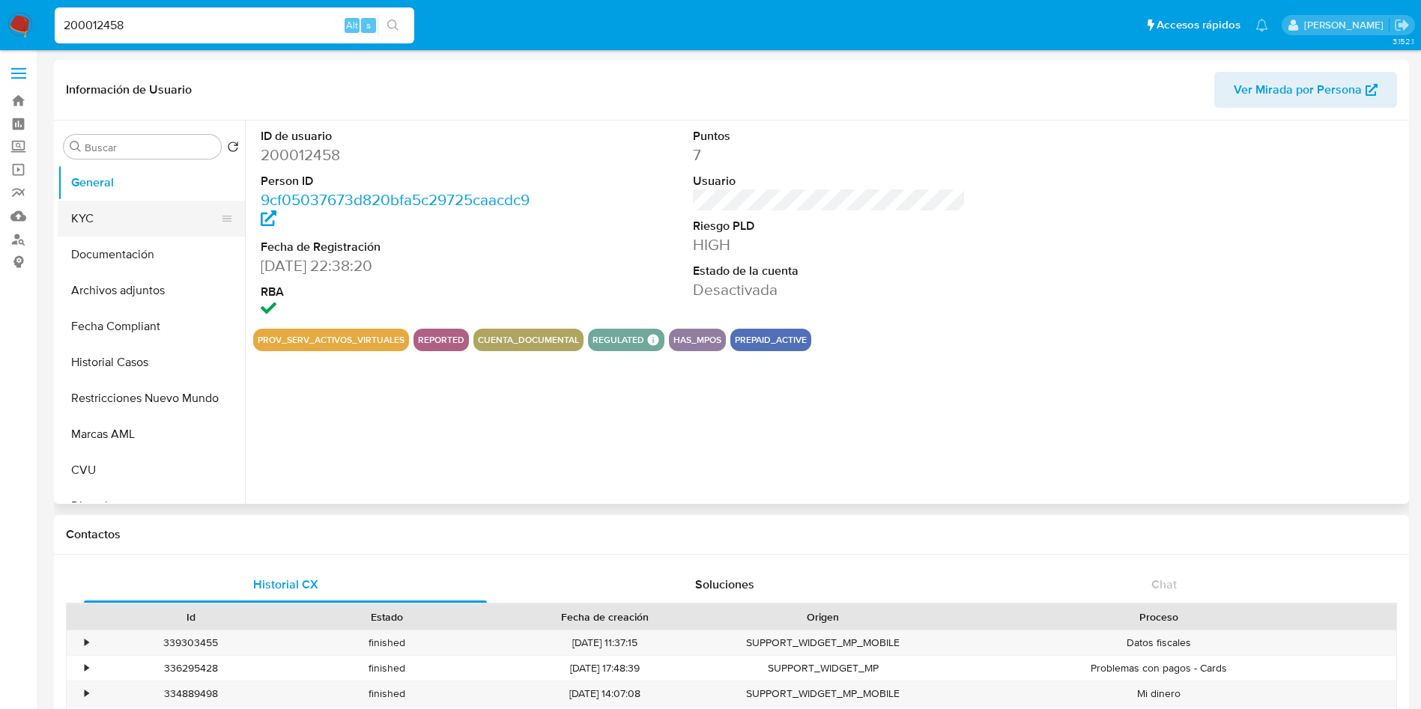
click at [157, 234] on button "KYC" at bounding box center [145, 219] width 175 height 36
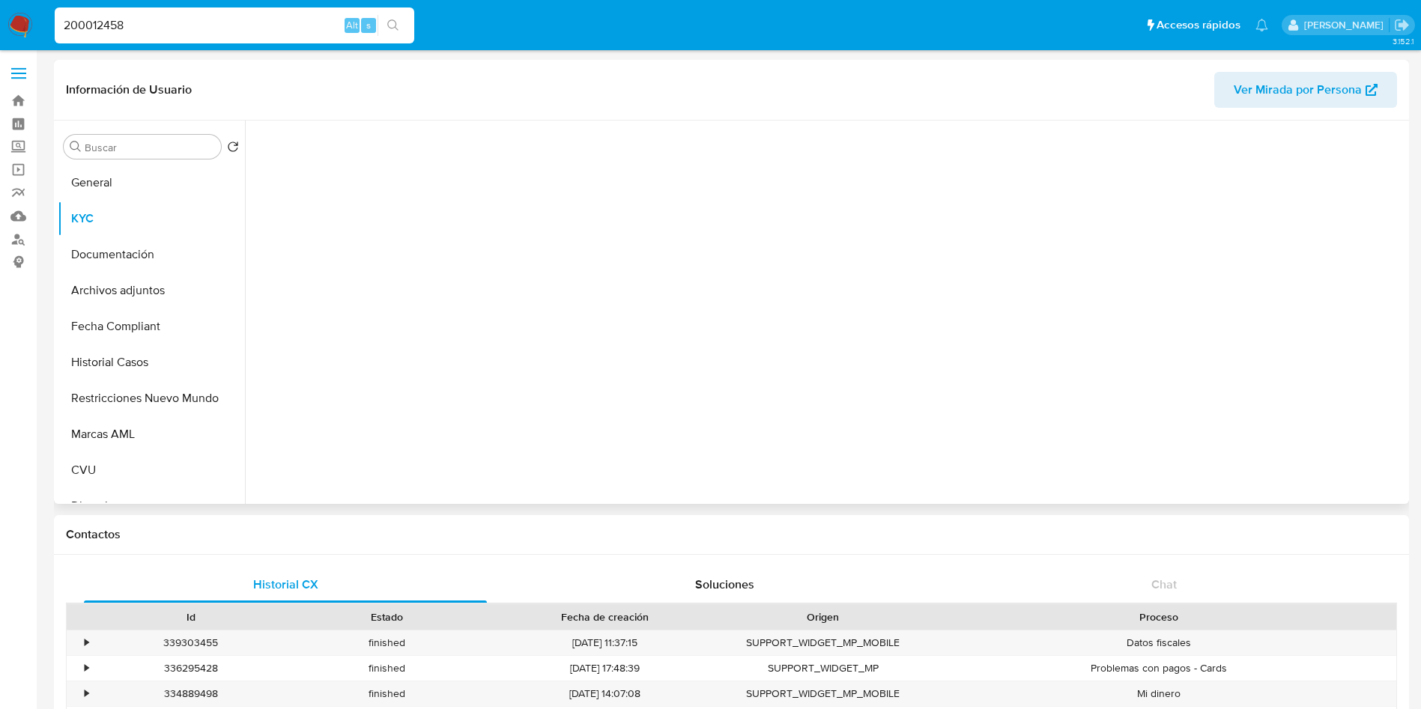
select select "10"
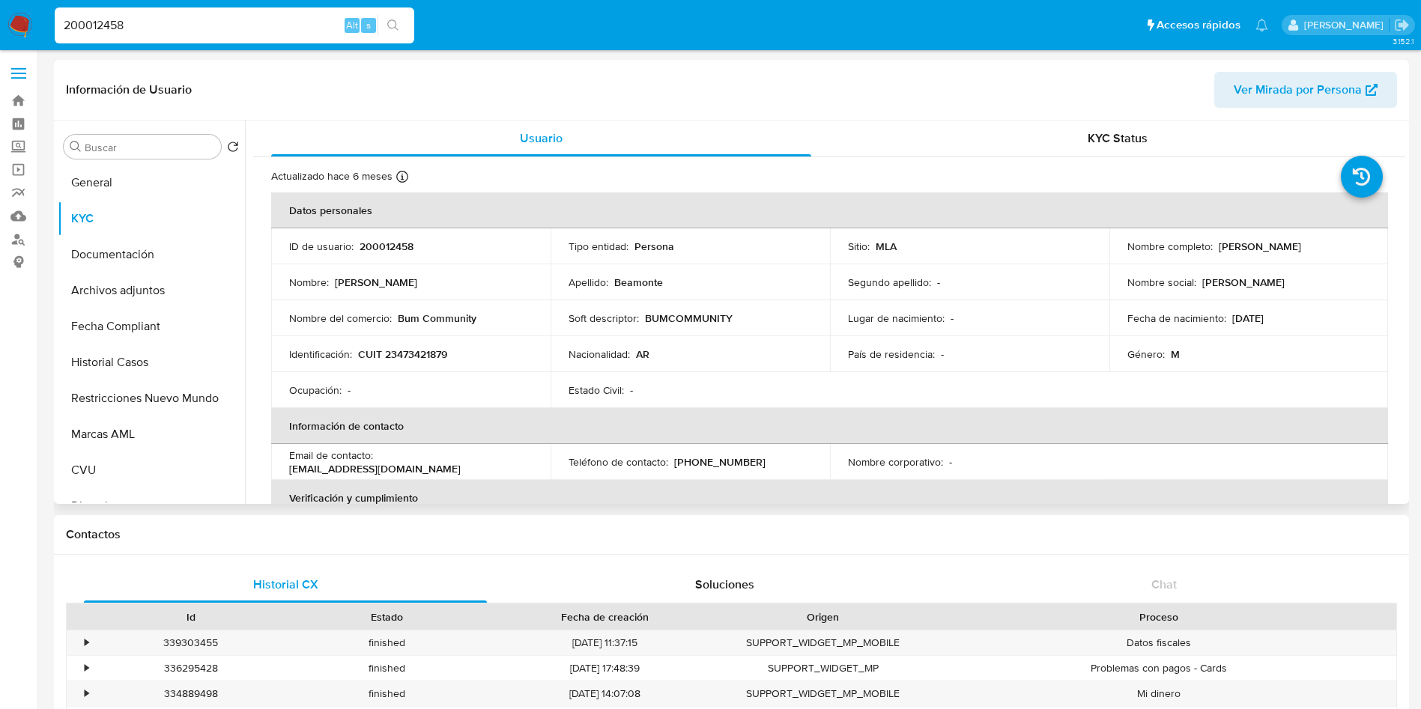
scroll to position [225, 0]
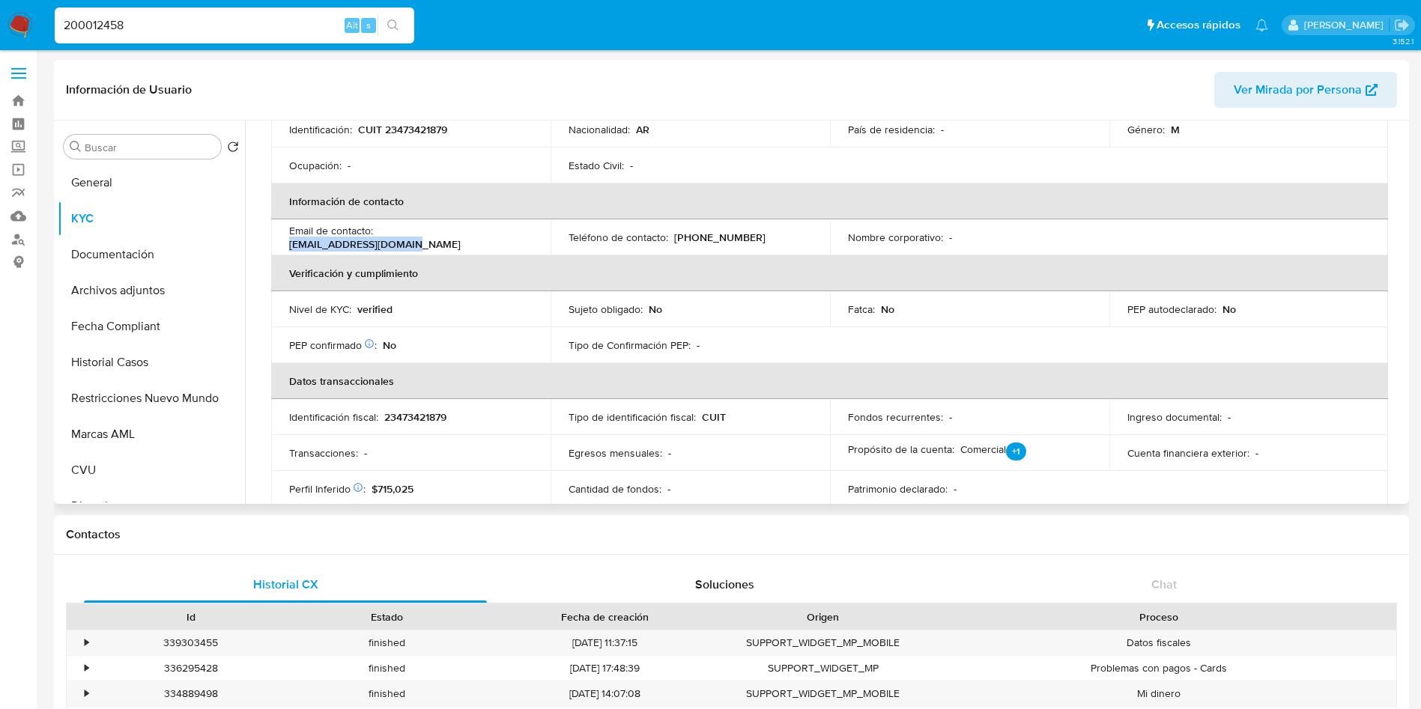
drag, startPoint x: 501, startPoint y: 237, endPoint x: 381, endPoint y: 237, distance: 120.6
click at [381, 237] on p "amirbeamonte@gmail.com" at bounding box center [375, 243] width 172 height 13
copy p "amirbeamonte@gmail.com"
drag, startPoint x: 193, startPoint y: 31, endPoint x: 0, endPoint y: 26, distance: 192.6
click at [0, 27] on nav "Pausado Ver notificaciones 200012458 Alt s Accesos rápidos Presiona las siguien…" at bounding box center [710, 25] width 1421 height 50
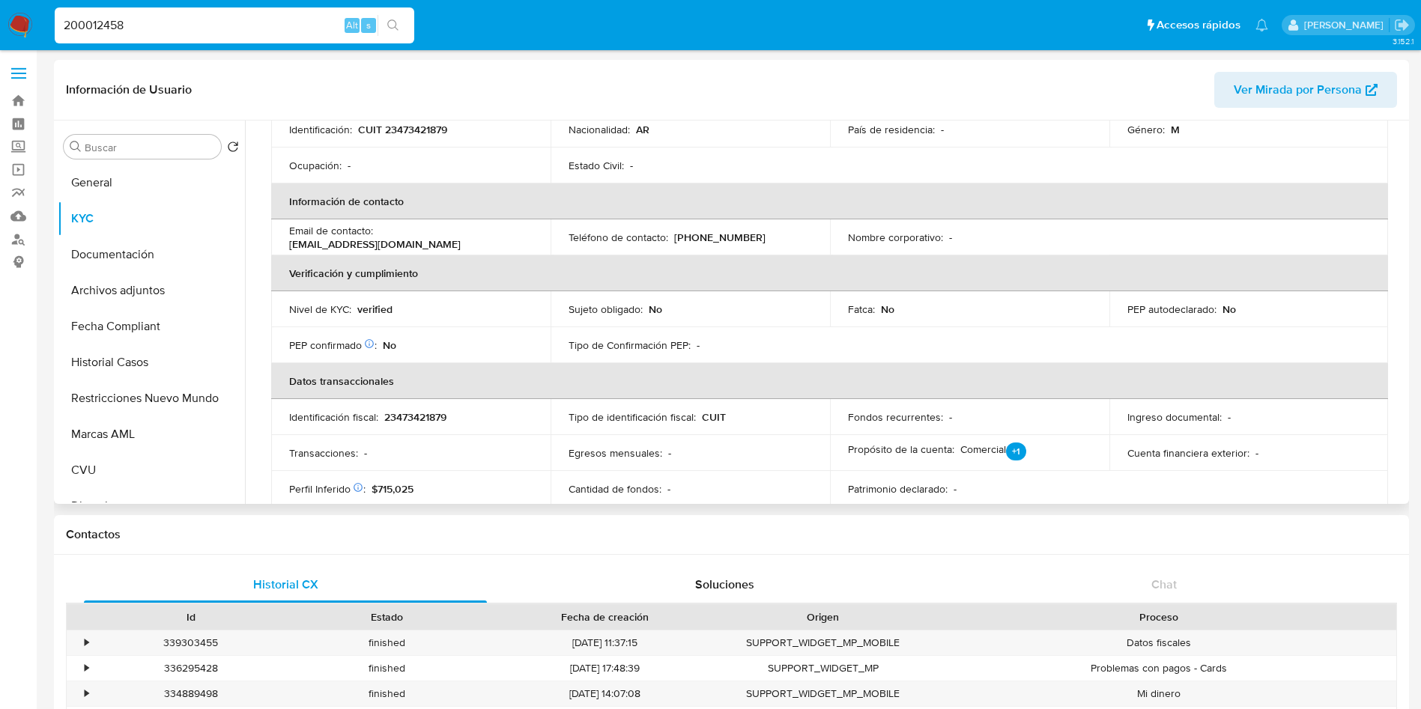
paste input "122457542"
type input "122457542"
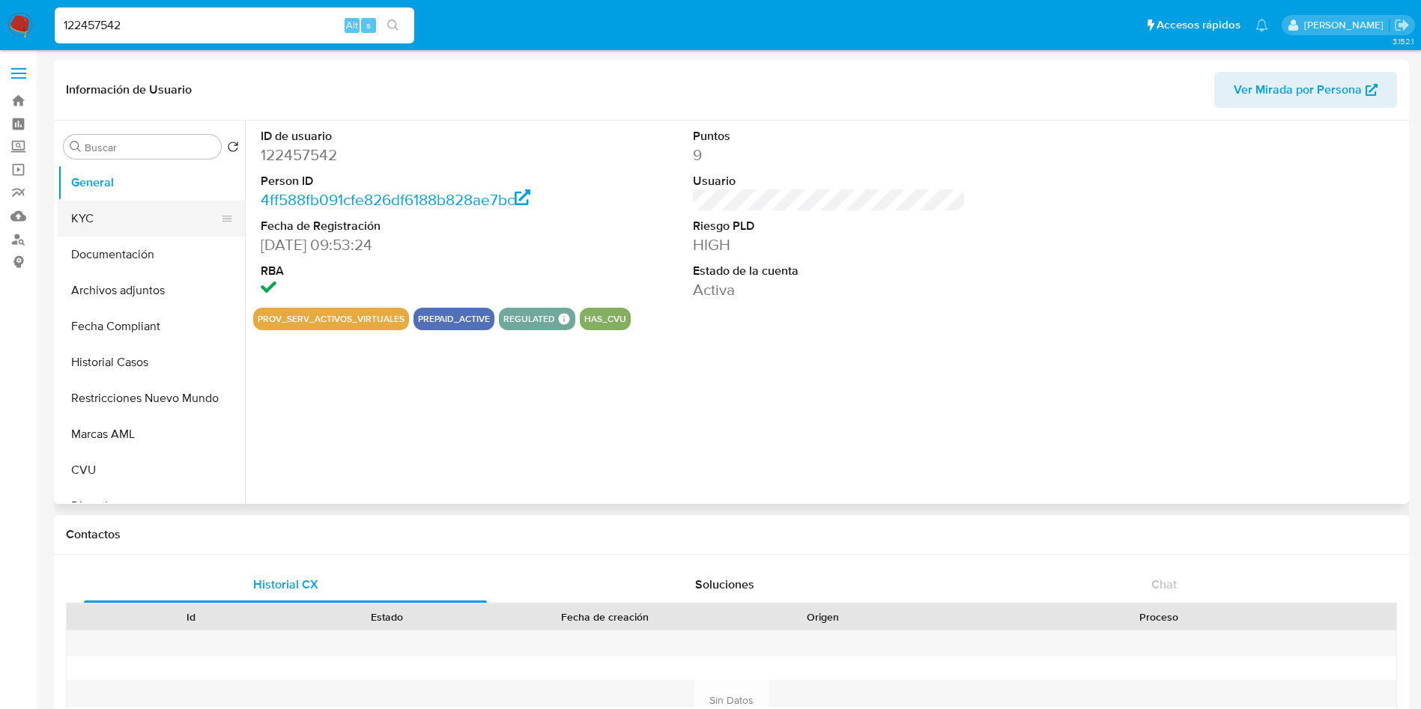
drag, startPoint x: 118, startPoint y: 217, endPoint x: 136, endPoint y: 227, distance: 20.4
click at [117, 217] on button "KYC" at bounding box center [145, 219] width 175 height 36
select select "10"
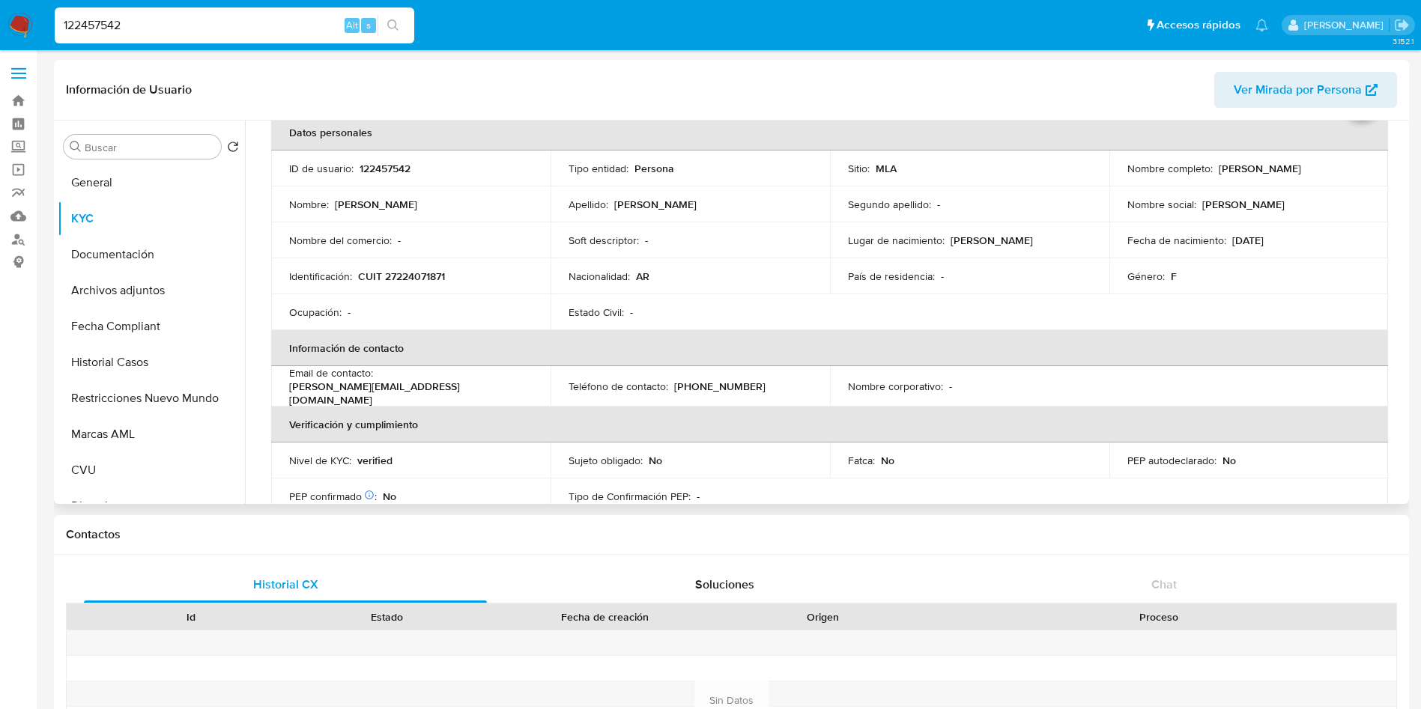
scroll to position [112, 0]
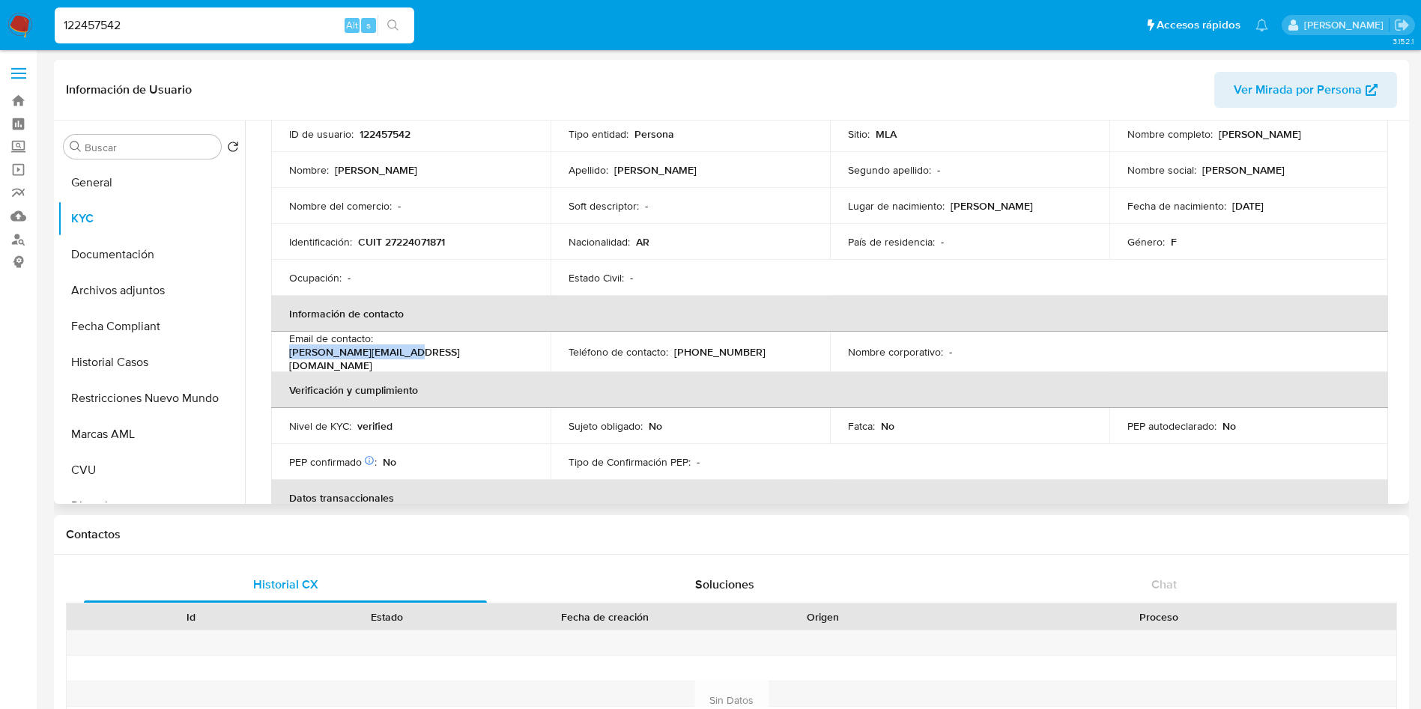
drag, startPoint x: 497, startPoint y: 346, endPoint x: 378, endPoint y: 349, distance: 118.4
click at [378, 349] on div "Email de contacto : laura@austercym.com.ar" at bounding box center [410, 352] width 243 height 40
copy p "laura@austercym.com.ar"
drag, startPoint x: 228, startPoint y: 29, endPoint x: 0, endPoint y: 31, distance: 227.8
click at [0, 31] on nav "Pausado Ver notificaciones 122457542 Alt s Accesos rápidos Presiona las siguien…" at bounding box center [710, 25] width 1421 height 50
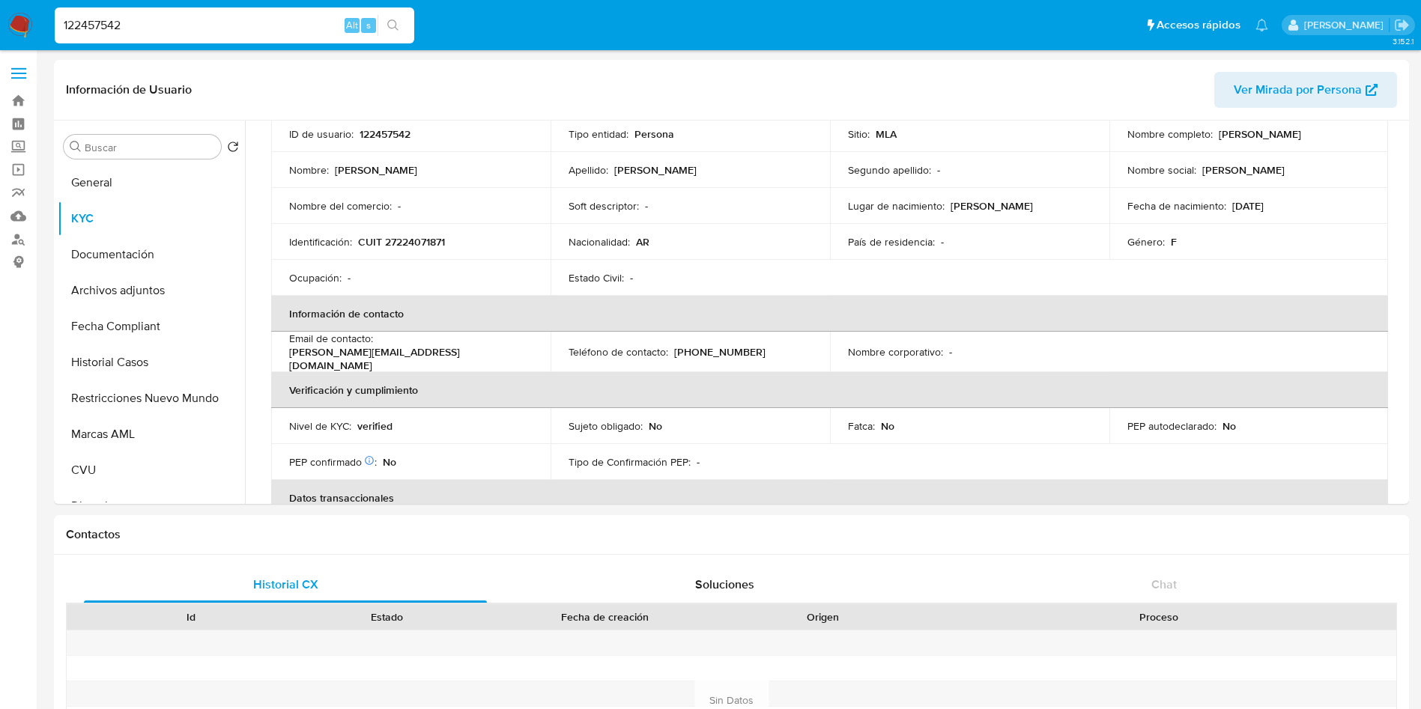
paste input "65080440"
type input "165080440"
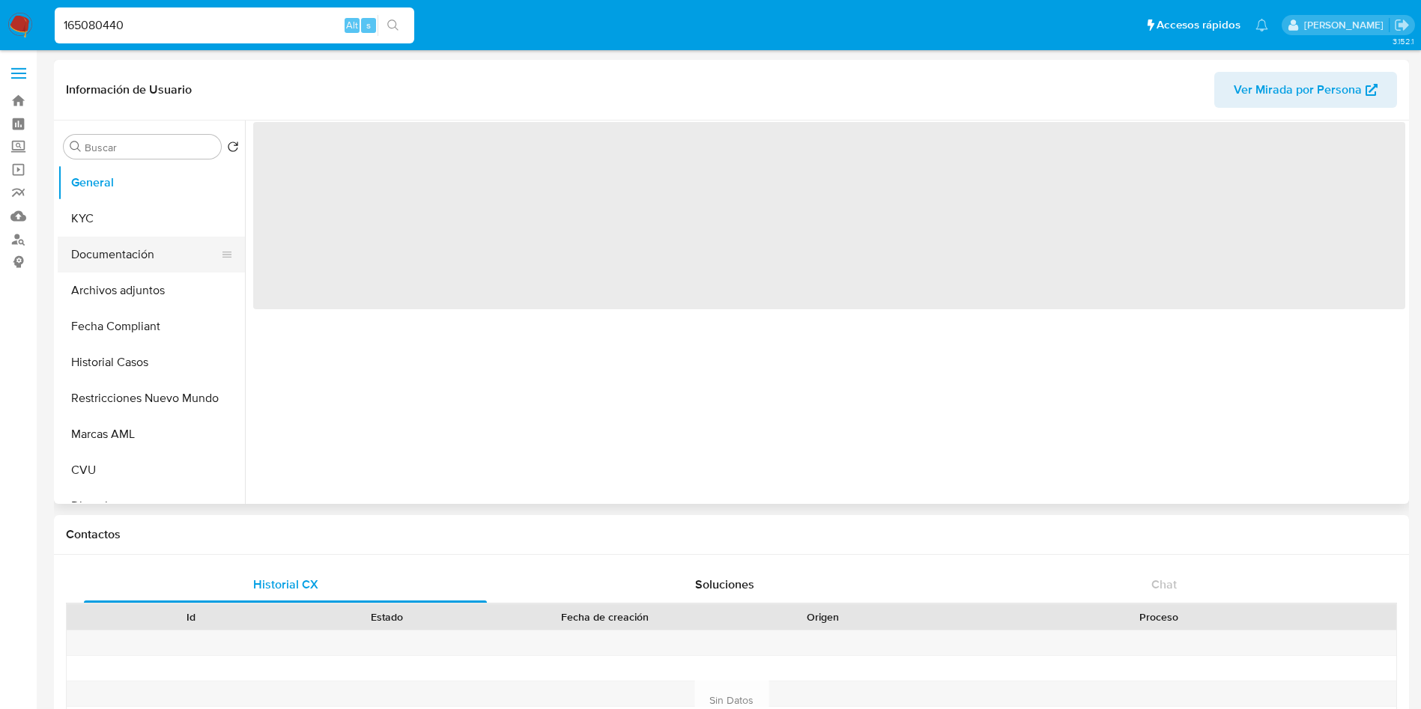
click at [158, 235] on button "KYC" at bounding box center [151, 219] width 187 height 36
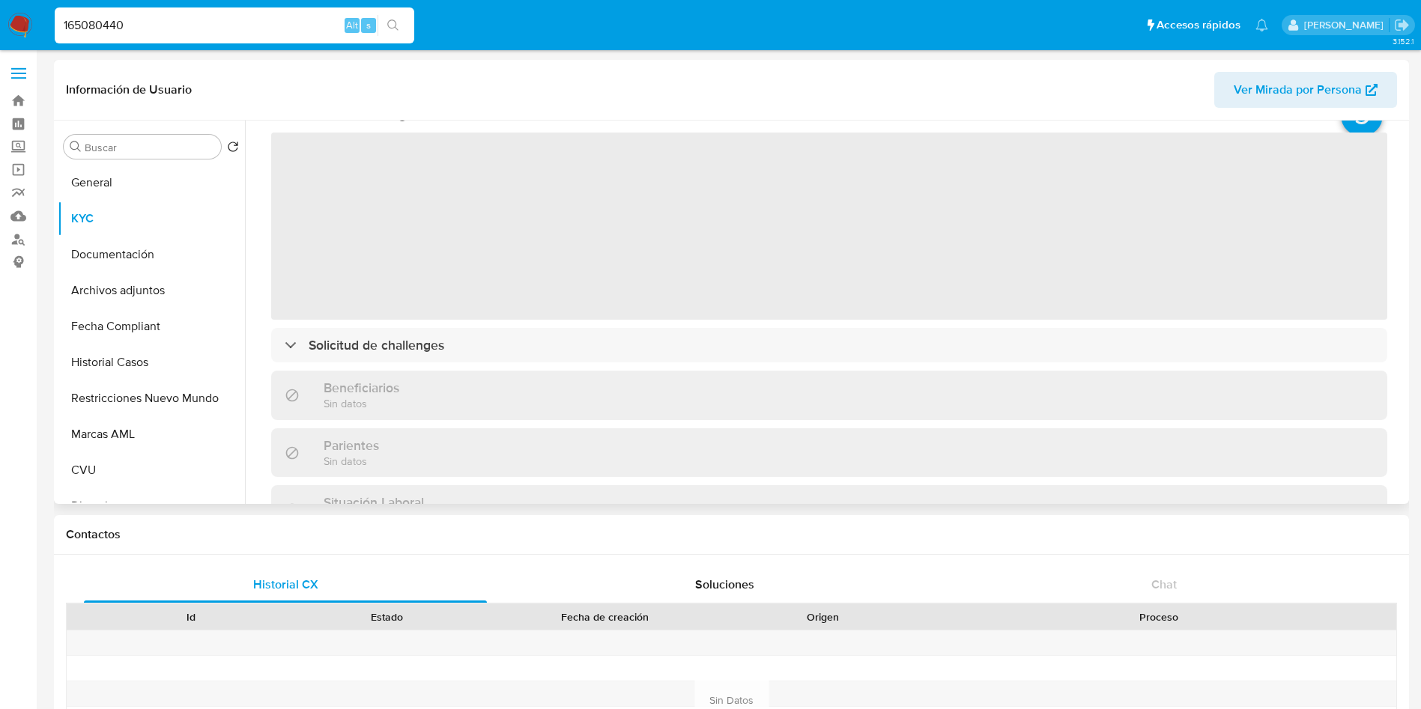
select select "10"
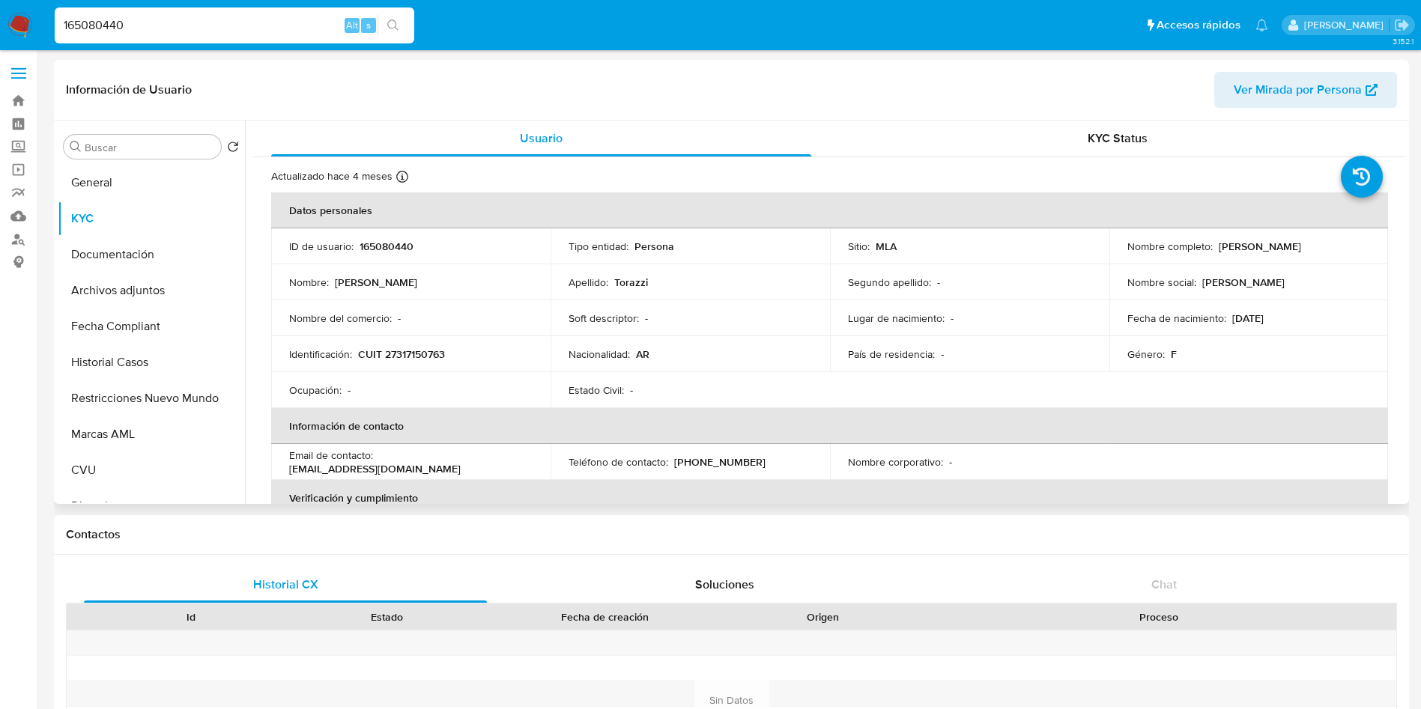
drag, startPoint x: 450, startPoint y: 476, endPoint x: 282, endPoint y: 471, distance: 167.1
click at [279, 476] on td "Email de contacto : carlatorazzi.estudiomv@gmail.com" at bounding box center [410, 462] width 279 height 36
drag, startPoint x: 175, startPoint y: 26, endPoint x: 0, endPoint y: 34, distance: 174.8
click at [0, 28] on nav "Pausado Ver notificaciones 165080440 Alt s Accesos rápidos Presiona las siguien…" at bounding box center [710, 25] width 1421 height 50
paste input "2137878131"
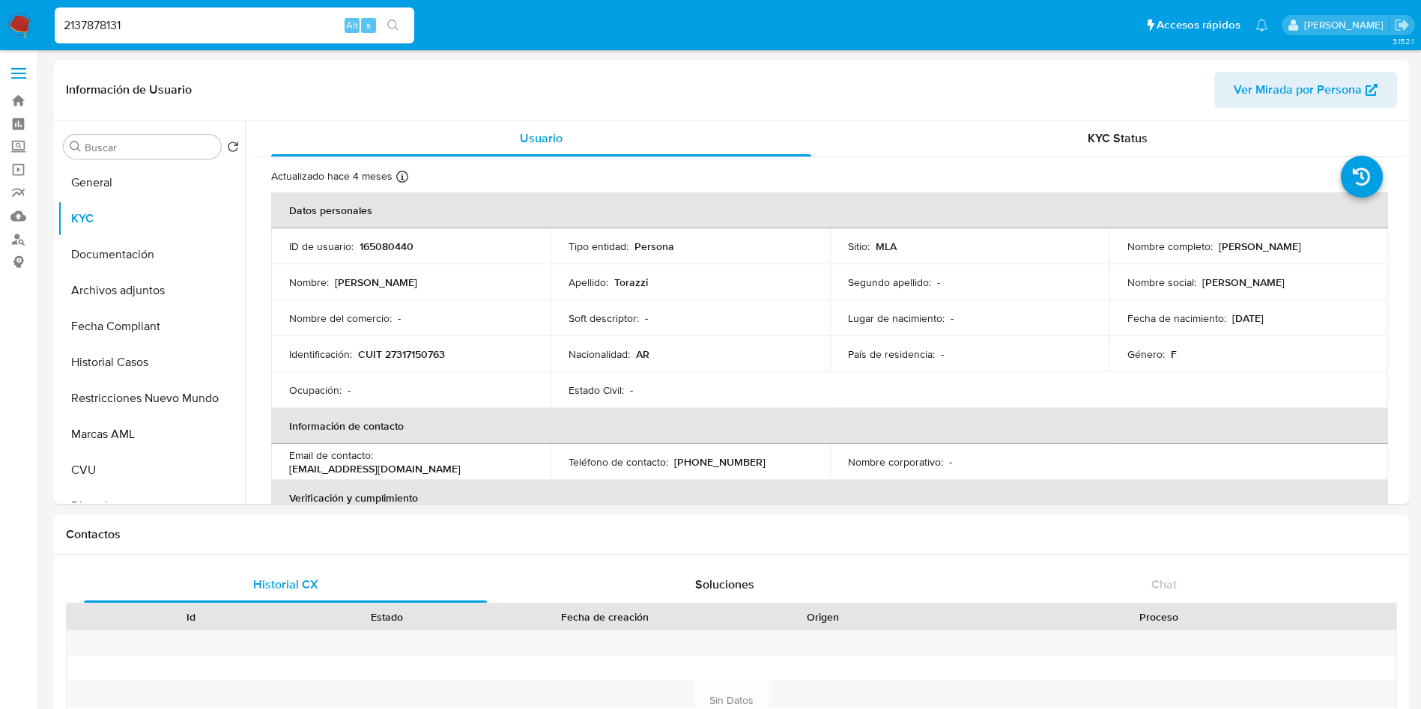
type input "2137878131"
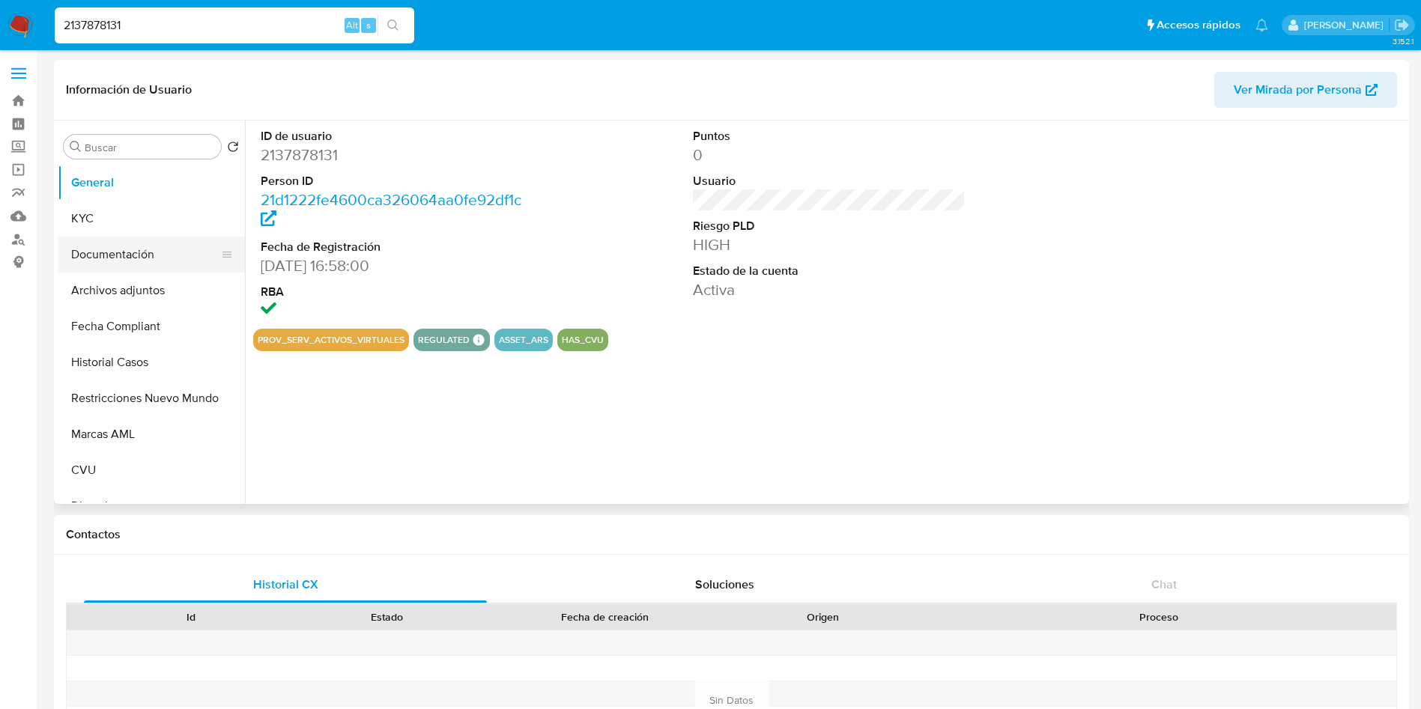
select select "10"
click at [113, 228] on button "KYC" at bounding box center [145, 219] width 175 height 36
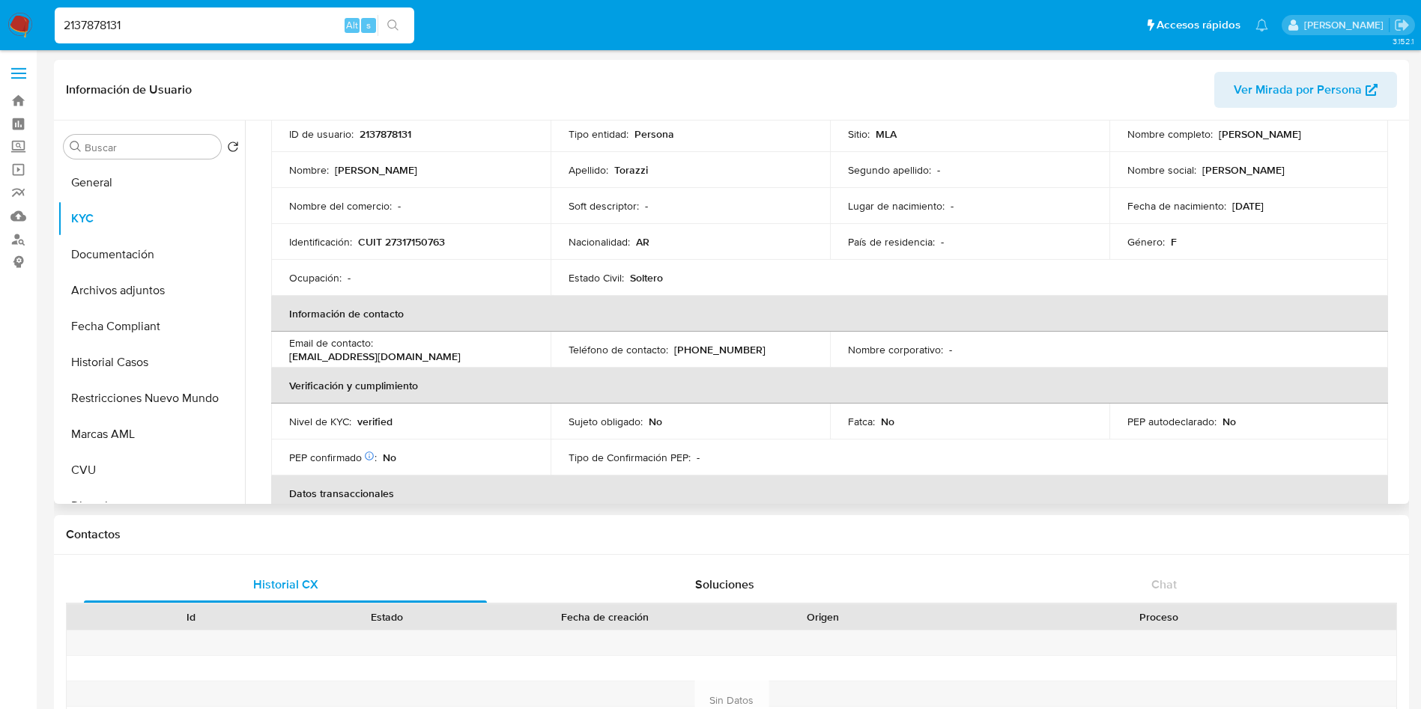
scroll to position [225, 0]
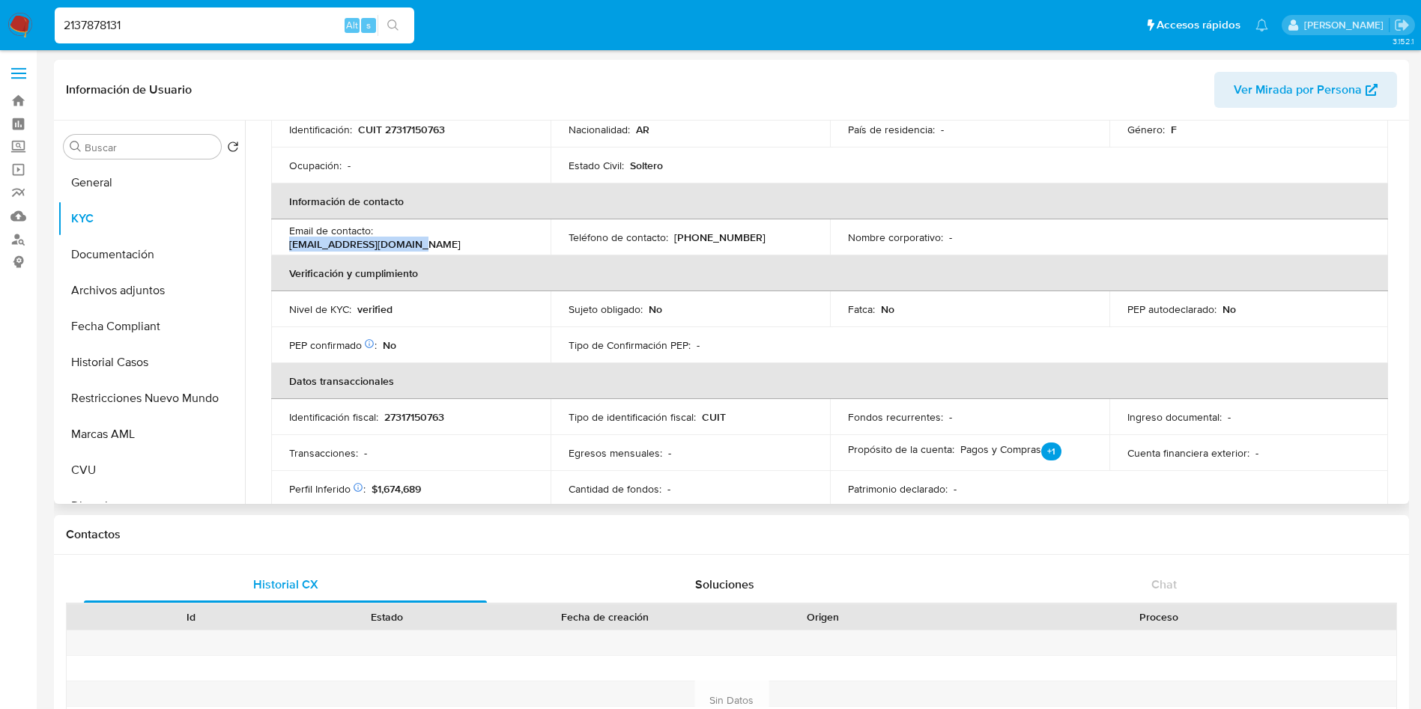
drag, startPoint x: 466, startPoint y: 243, endPoint x: 378, endPoint y: 243, distance: 88.4
click at [378, 243] on div "Email de contacto : toradeveloper@gmail.com" at bounding box center [410, 237] width 243 height 27
drag, startPoint x: 157, startPoint y: 28, endPoint x: 0, endPoint y: 25, distance: 157.4
click at [0, 25] on nav "Pausado Ver notificaciones 2137878131 Alt s Accesos rápidos Presiona las siguie…" at bounding box center [710, 25] width 1421 height 50
paste input "1802616495"
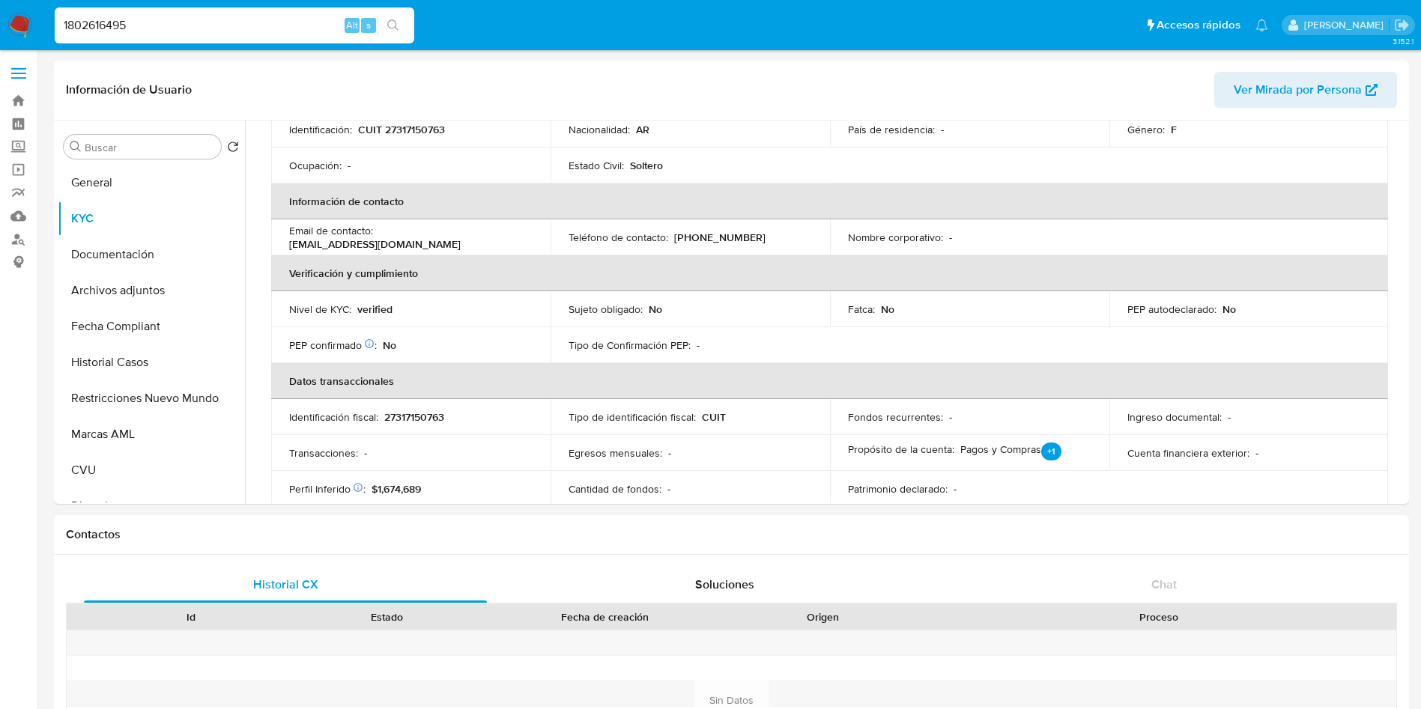
type input "1802616495"
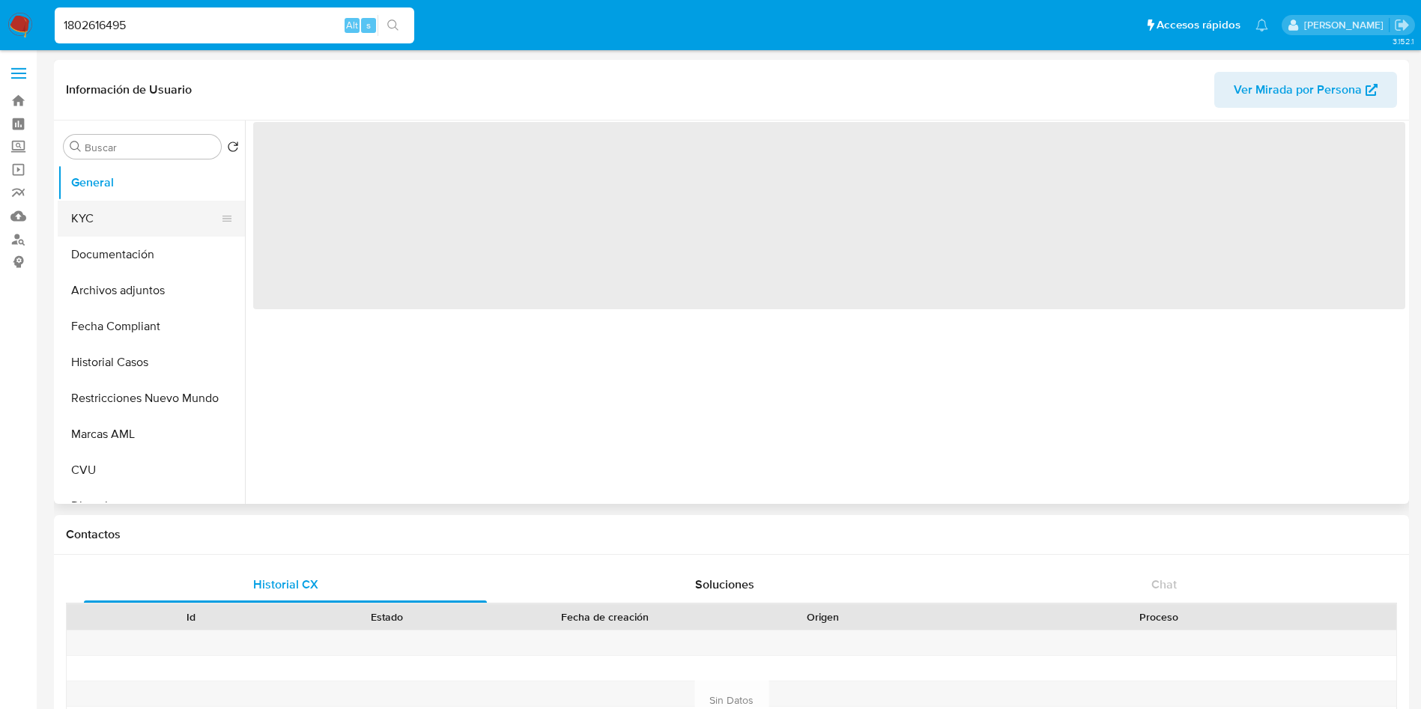
click at [124, 211] on button "KYC" at bounding box center [145, 219] width 175 height 36
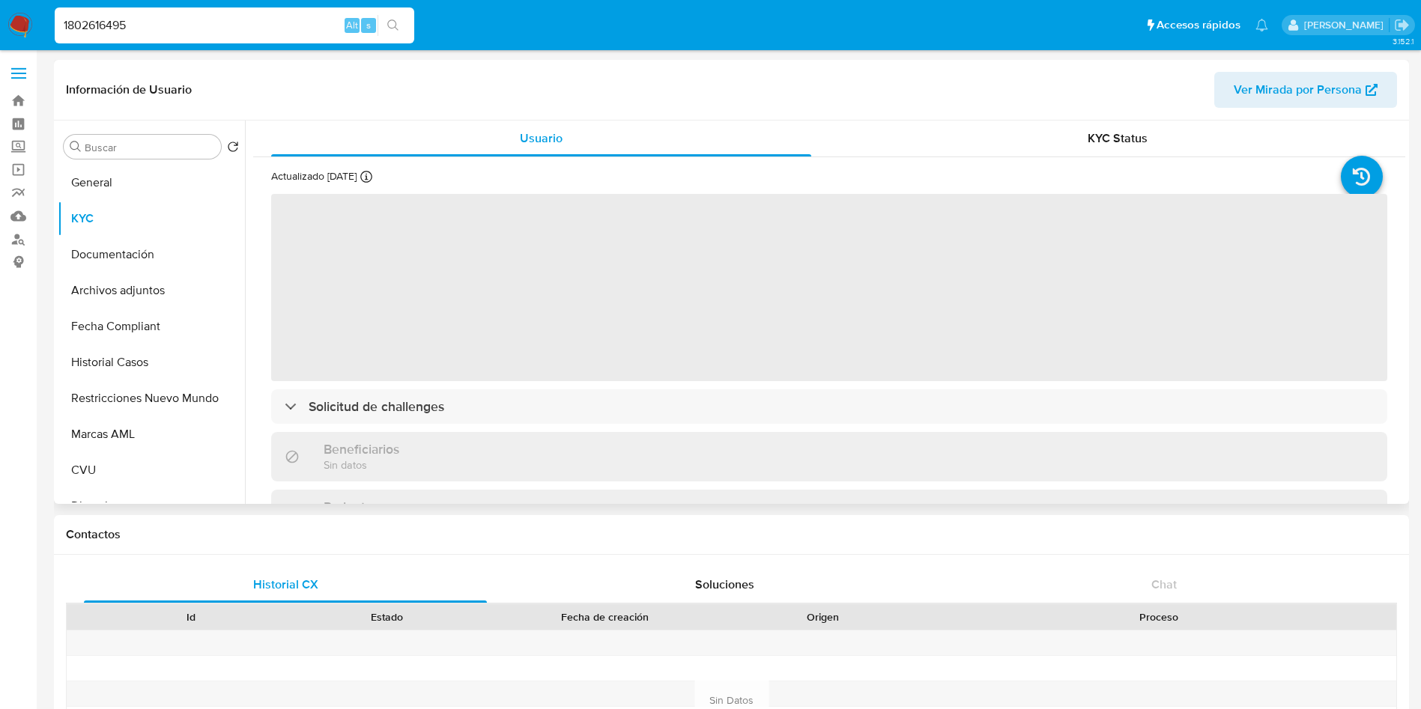
select select "10"
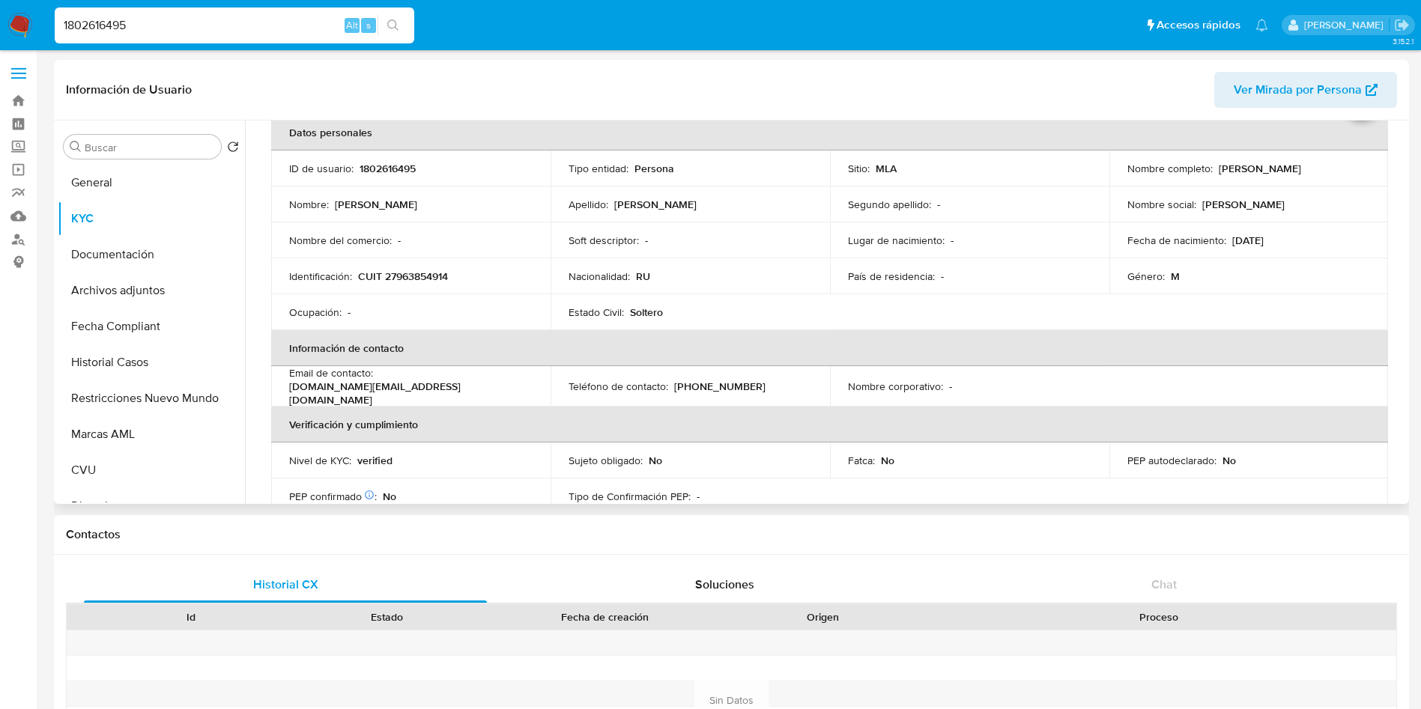
scroll to position [112, 0]
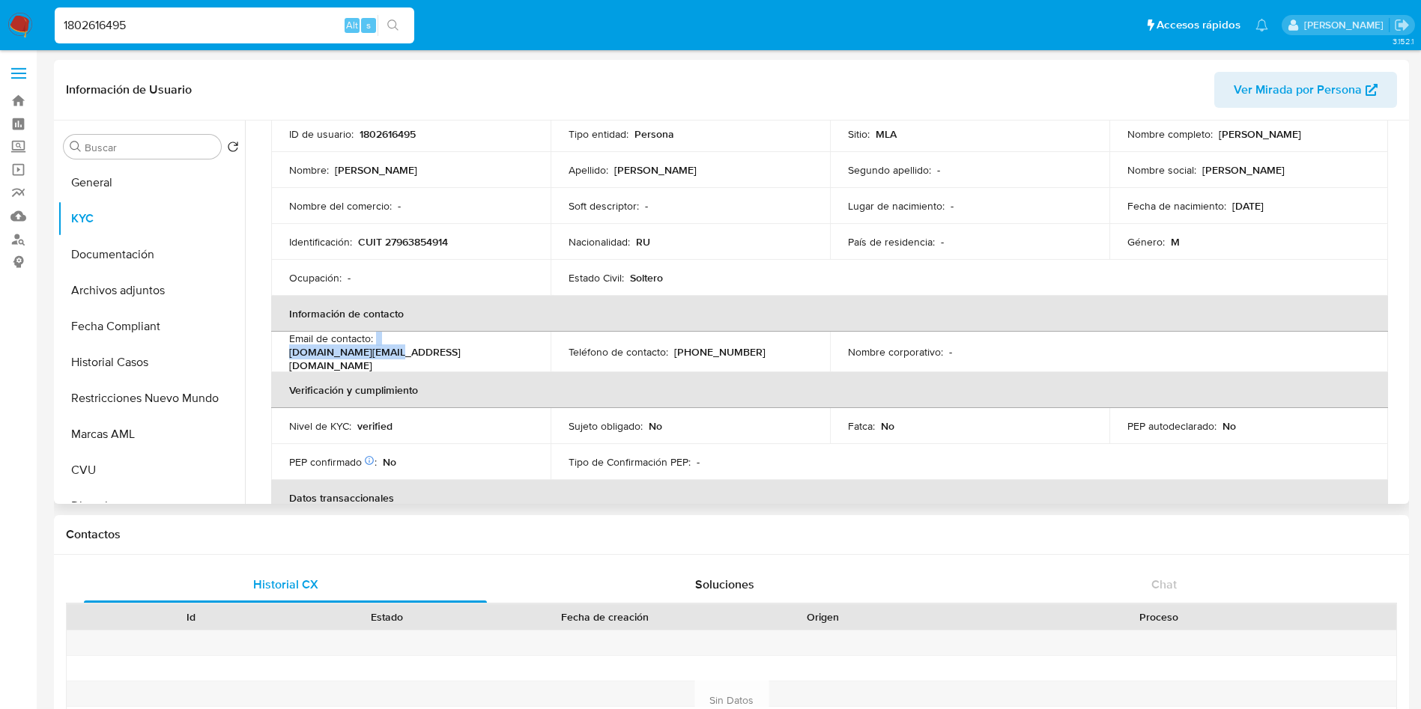
drag, startPoint x: 482, startPoint y: 349, endPoint x: 375, endPoint y: 351, distance: 106.4
click at [375, 351] on div "Email de contacto : youlow.ad@gmail.com" at bounding box center [410, 352] width 243 height 40
